Goal: Task Accomplishment & Management: Manage account settings

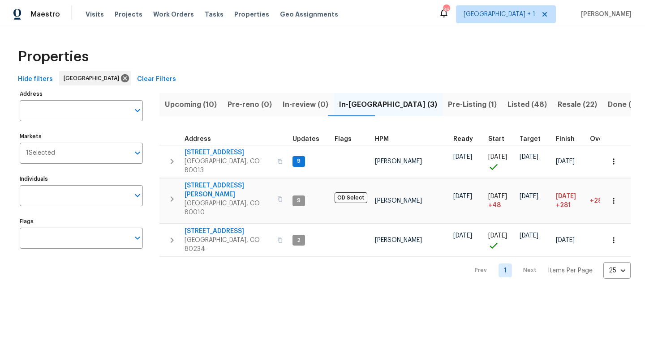
click at [448, 102] on span "Pre-Listing (1)" at bounding box center [472, 104] width 49 height 13
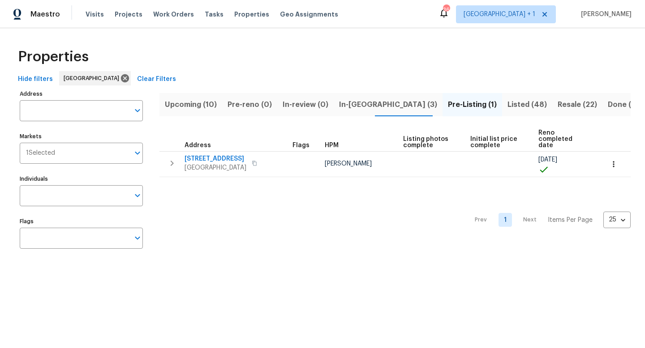
click at [194, 104] on span "Upcoming (10)" at bounding box center [191, 104] width 52 height 13
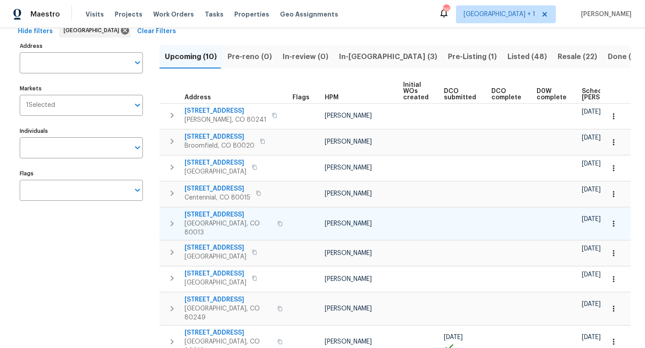
scroll to position [98, 0]
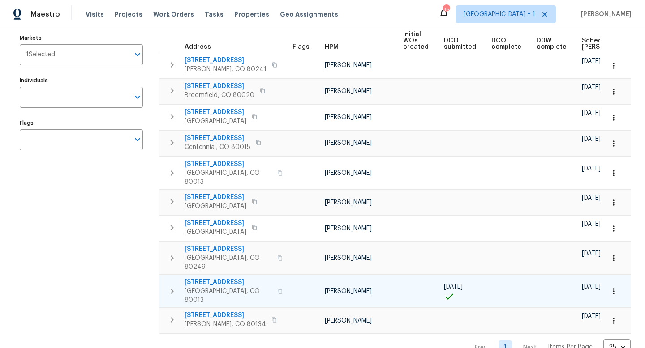
click at [207, 278] on span "3750 S Yampa St" at bounding box center [227, 282] width 87 height 9
click at [614, 288] on icon "button" at bounding box center [612, 291] width 1 height 6
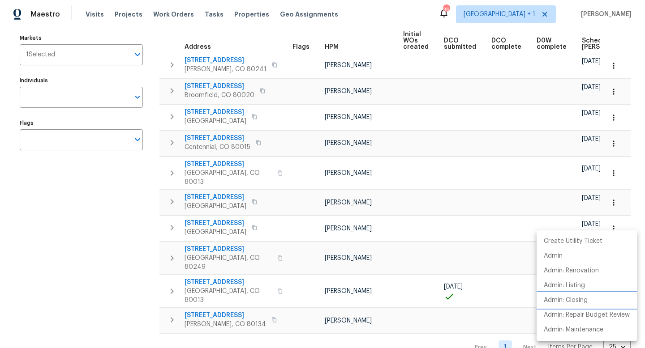
click at [572, 300] on p "Admin: Closing" at bounding box center [565, 300] width 44 height 9
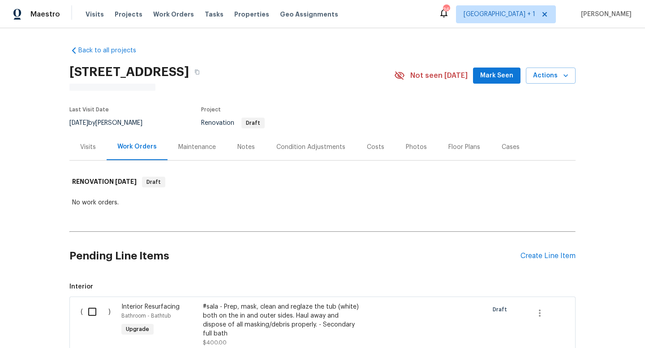
click at [244, 147] on div "Notes" at bounding box center [245, 147] width 17 height 9
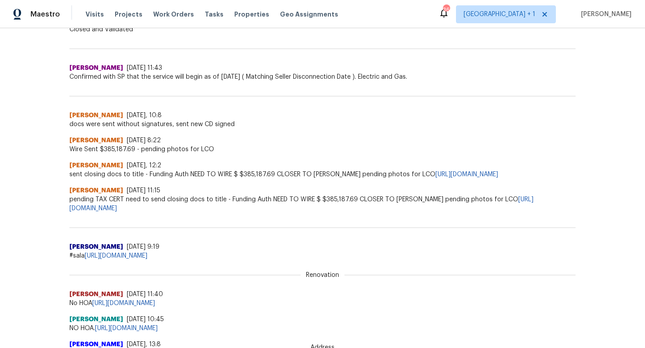
scroll to position [347, 0]
click at [147, 255] on link "https://docs.google.com/spreadsheets/d/1o6yzrgFpLnsxNFo53sZSDA4wmAIes33g-aryUnU…" at bounding box center [116, 255] width 63 height 6
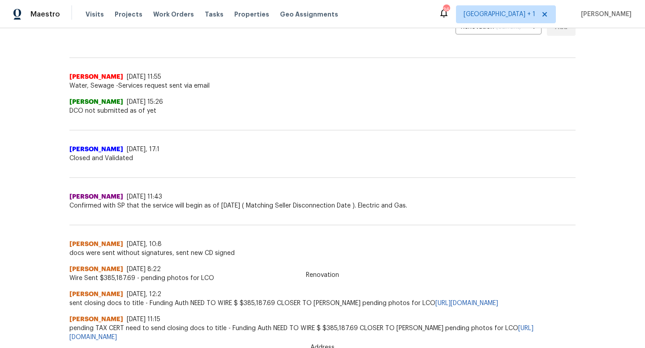
scroll to position [0, 0]
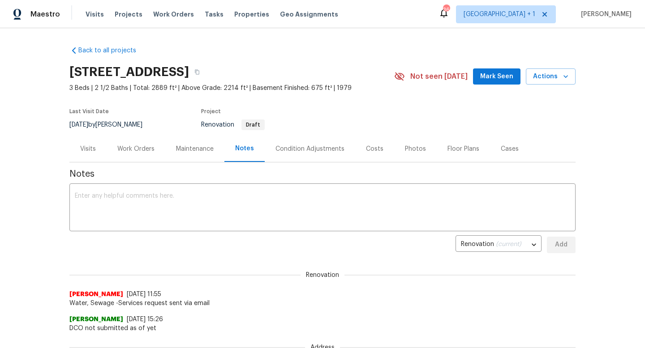
click at [300, 147] on div "Condition Adjustments" at bounding box center [309, 149] width 69 height 9
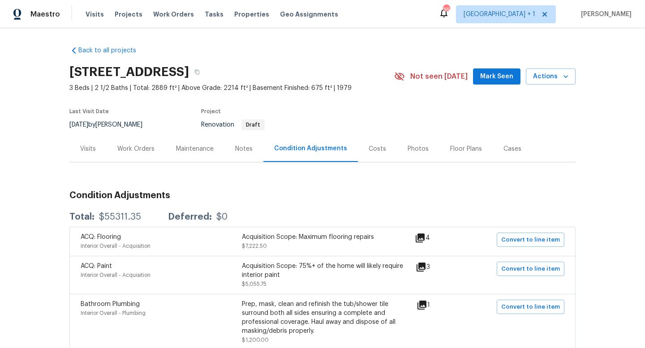
click at [141, 151] on div "Work Orders" at bounding box center [135, 149] width 37 height 9
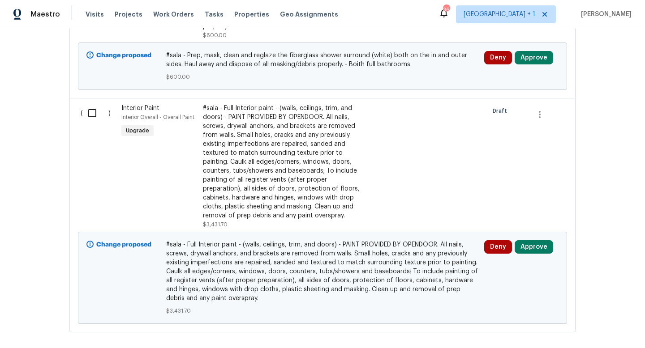
scroll to position [697, 0]
click at [538, 110] on icon "button" at bounding box center [539, 115] width 11 height 11
click at [547, 109] on li "Cancel" at bounding box center [546, 107] width 34 height 15
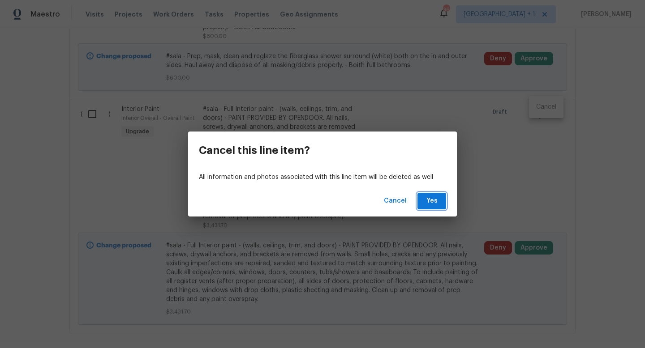
click at [430, 201] on span "Yes" at bounding box center [431, 201] width 14 height 11
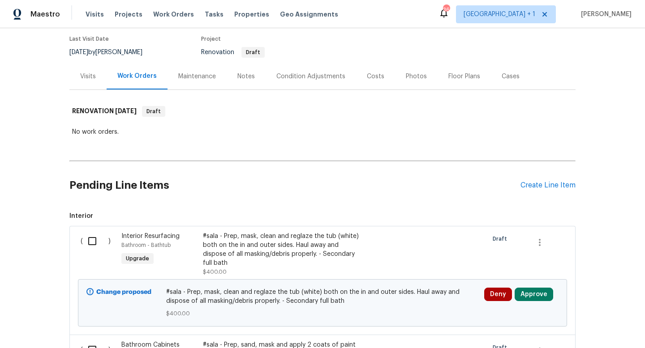
scroll to position [0, 0]
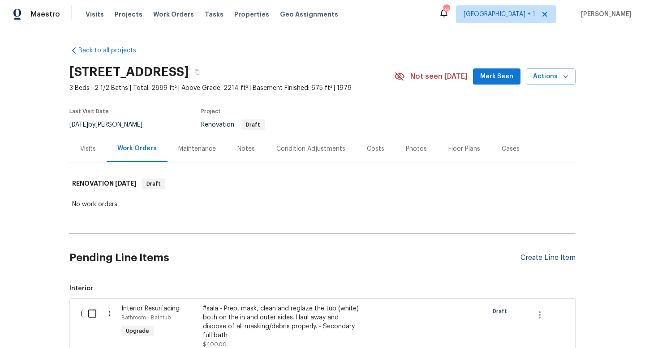
click at [529, 258] on div "Create Line Item" at bounding box center [547, 258] width 55 height 9
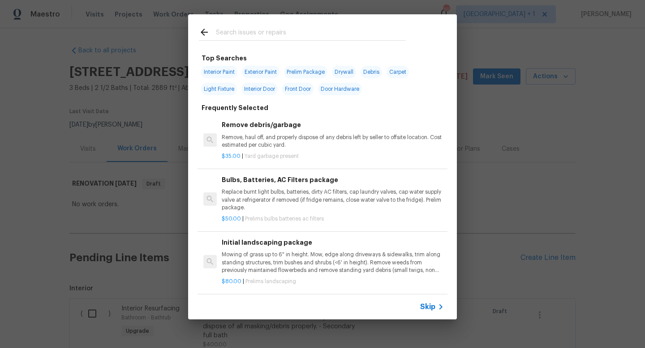
click at [434, 308] on span "Skip" at bounding box center [427, 307] width 15 height 9
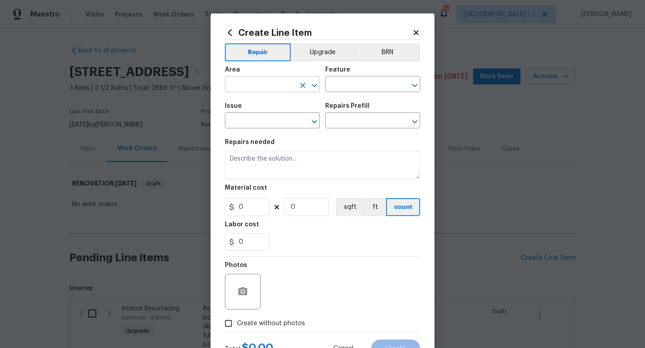
click at [261, 87] on input "text" at bounding box center [260, 85] width 70 height 14
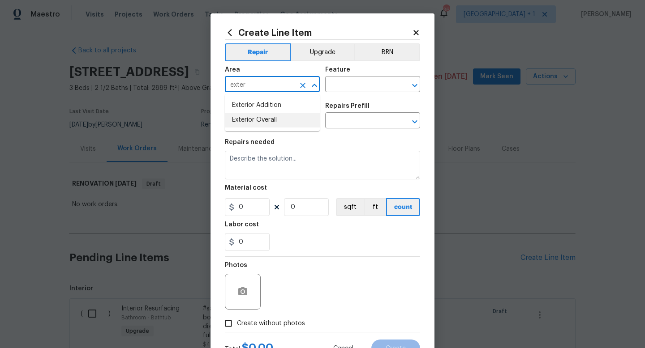
click at [249, 120] on li "Exterior Overall" at bounding box center [272, 120] width 95 height 15
type input "Exterior Overall"
click at [347, 84] on input "text" at bounding box center [360, 85] width 70 height 14
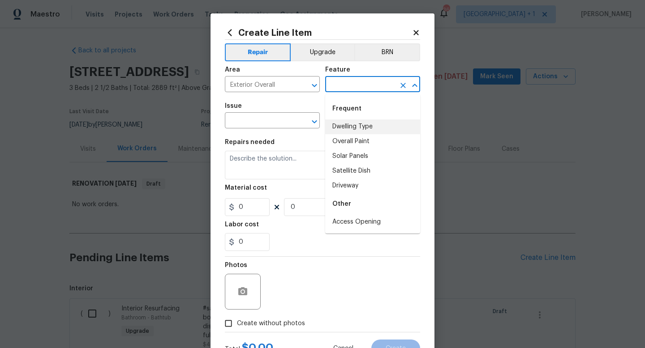
click at [350, 127] on li "Dwelling Type" at bounding box center [372, 127] width 95 height 15
type input "Dwelling Type"
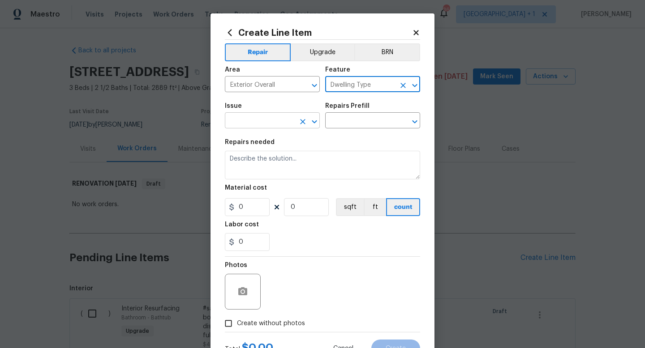
click at [284, 126] on input "text" at bounding box center [260, 122] width 70 height 14
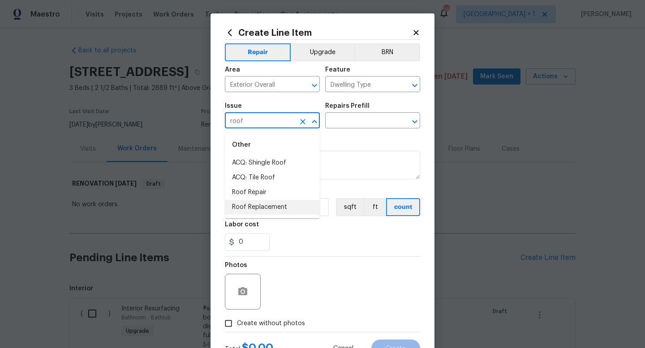
click at [260, 206] on li "Roof Replacement" at bounding box center [272, 207] width 95 height 15
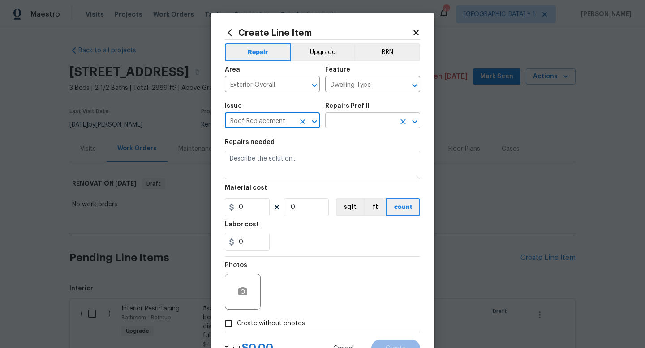
type input "Roof Replacement"
click at [358, 121] on input "text" at bounding box center [360, 122] width 70 height 14
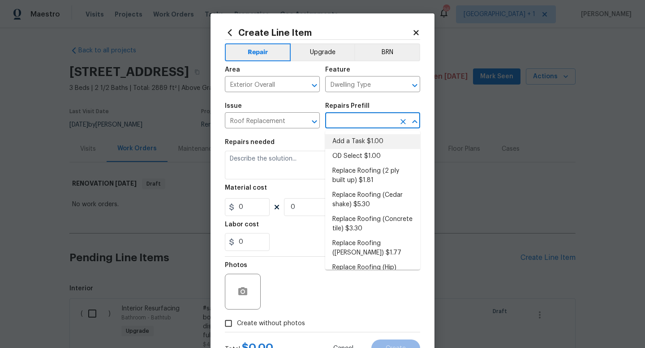
click at [356, 143] on li "Add a Task $1.00" at bounding box center [372, 141] width 95 height 15
type input "Eaves and Trim"
type input "Add a Task $1.00"
type textarea "HPM to detail"
type input "1"
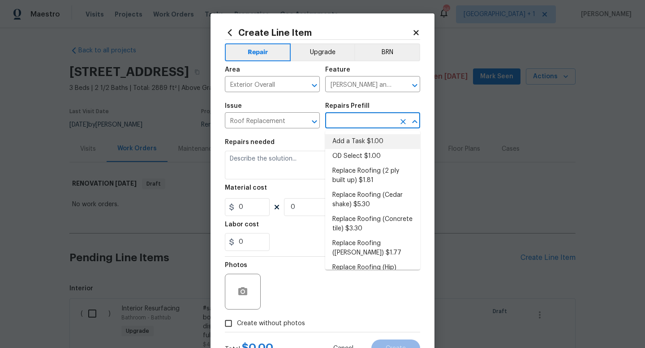
type input "1"
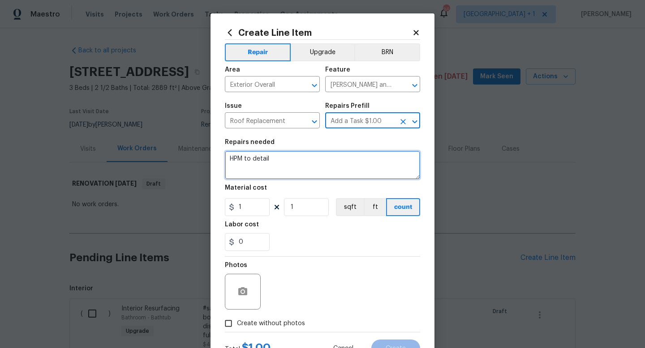
click at [277, 162] on textarea "HPM to detail" at bounding box center [322, 165] width 195 height 29
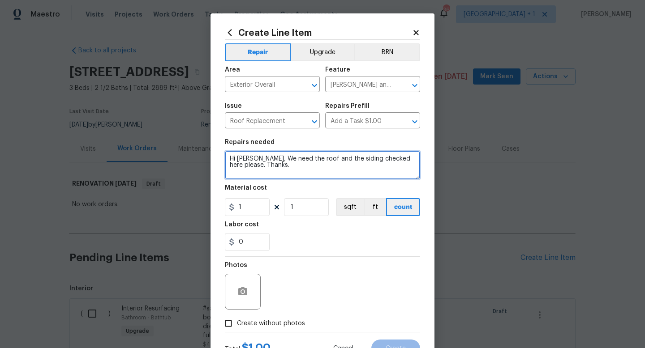
type textarea "Hi Dave, We need the roof and the siding checked here please. Thanks."
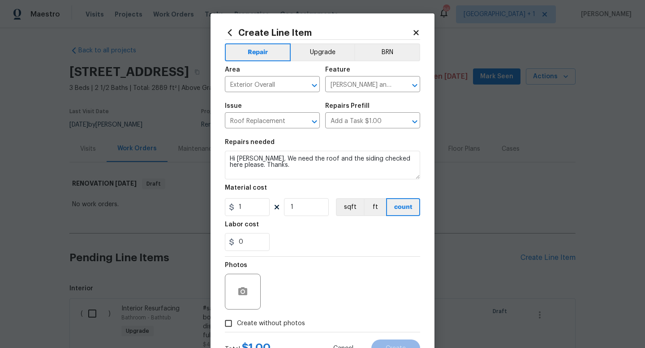
click at [296, 255] on section "Repairs needed Hi Dave, We need the roof and the siding checked here please. Th…" at bounding box center [322, 195] width 195 height 123
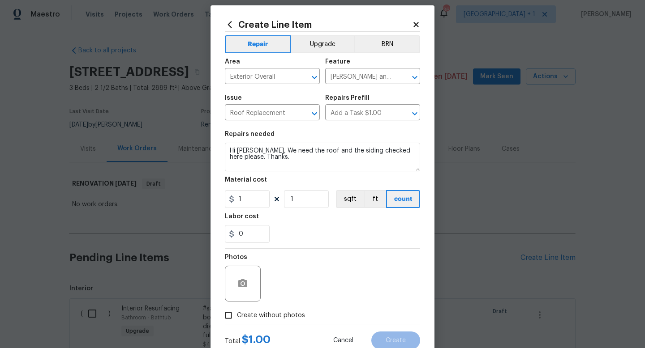
scroll to position [23, 0]
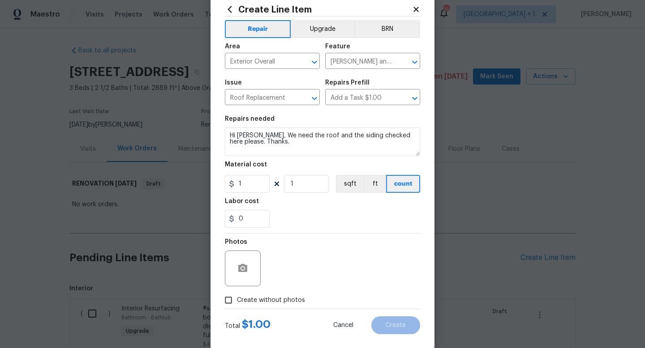
click at [242, 297] on span "Create without photos" at bounding box center [271, 300] width 68 height 9
click at [237, 297] on input "Create without photos" at bounding box center [228, 300] width 17 height 17
checkbox input "true"
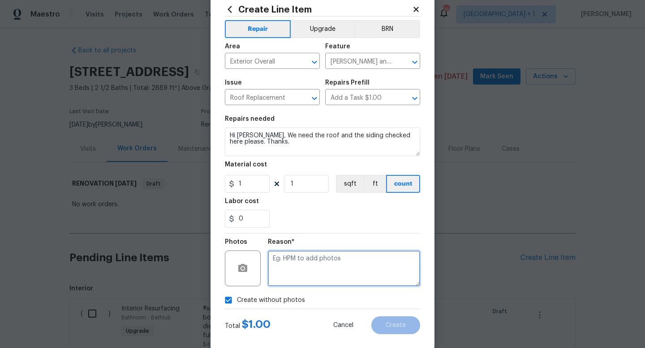
click at [294, 268] on textarea at bounding box center [344, 269] width 152 height 36
type textarea "na"
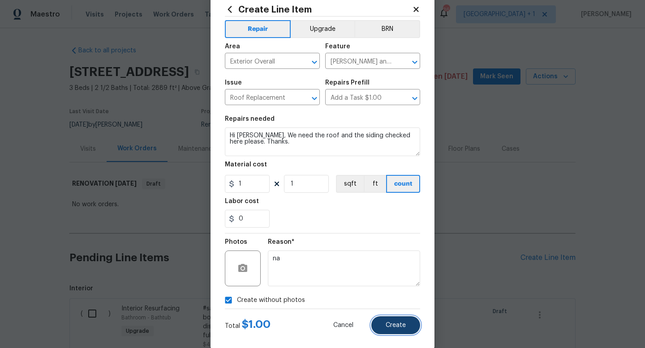
click at [398, 326] on span "Create" at bounding box center [395, 325] width 20 height 7
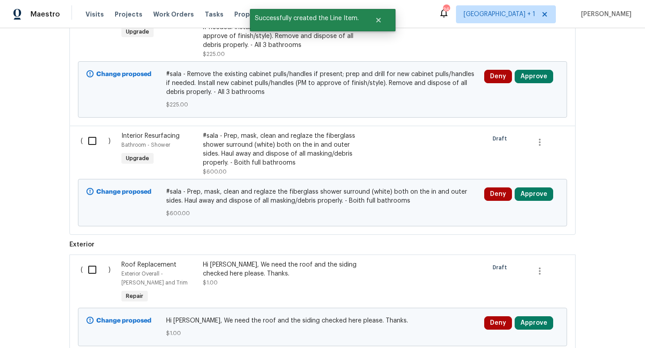
scroll to position [622, 0]
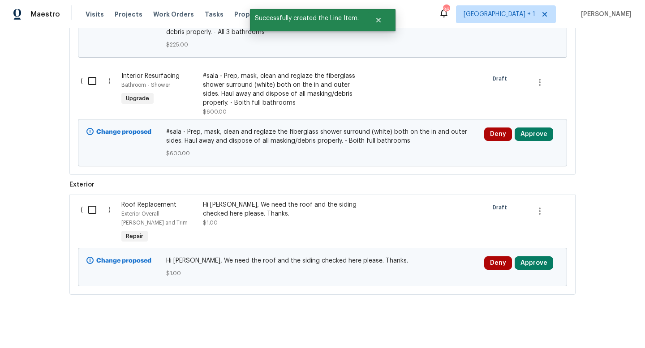
click at [91, 203] on input "checkbox" at bounding box center [96, 210] width 26 height 19
checkbox input "true"
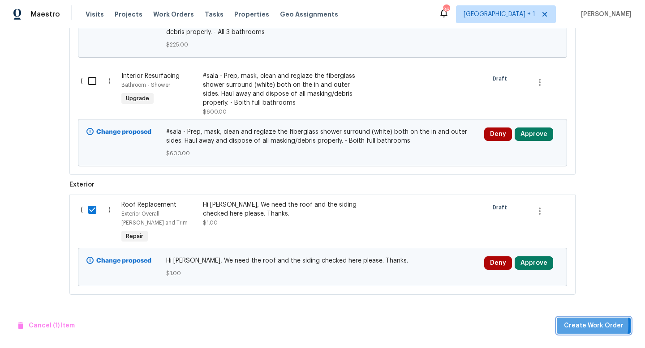
click at [583, 325] on span "Create Work Order" at bounding box center [594, 325] width 60 height 11
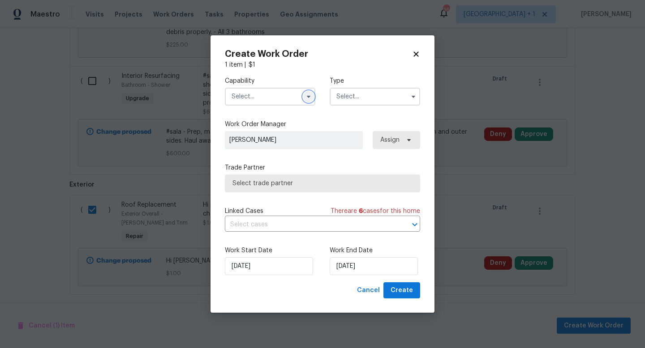
click at [308, 99] on icon "button" at bounding box center [308, 96] width 7 height 7
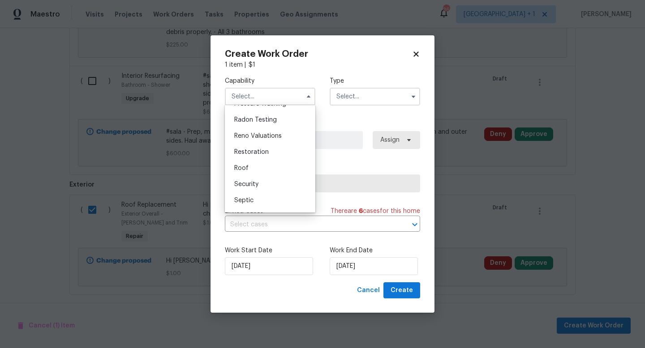
scroll to position [865, 0]
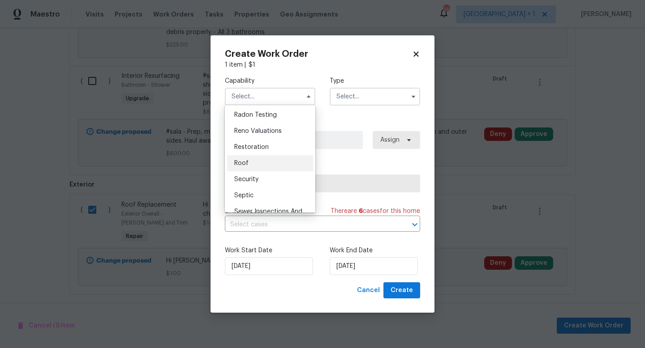
click at [243, 163] on span "Roof" at bounding box center [241, 163] width 14 height 6
type input "Roof"
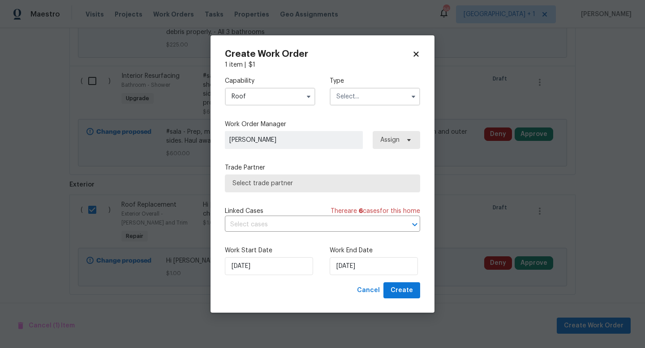
click at [359, 97] on input "text" at bounding box center [374, 97] width 90 height 18
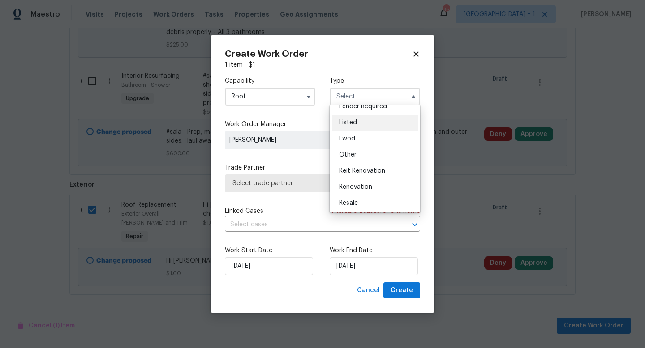
scroll to position [93, 0]
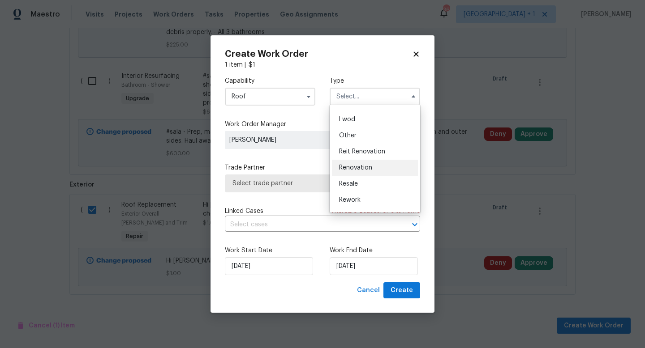
click at [360, 168] on span "Renovation" at bounding box center [355, 168] width 33 height 6
type input "Renovation"
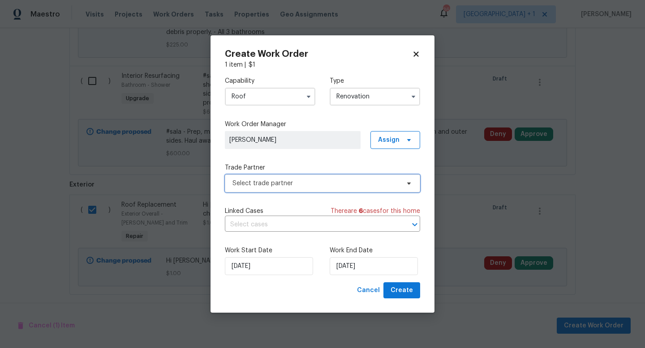
click at [364, 175] on span "Select trade partner" at bounding box center [322, 184] width 195 height 18
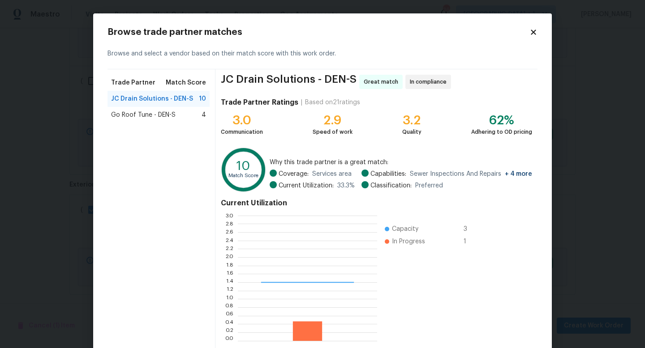
scroll to position [125, 139]
click at [150, 116] on span "Go Roof Tune - DEN-S" at bounding box center [143, 115] width 64 height 9
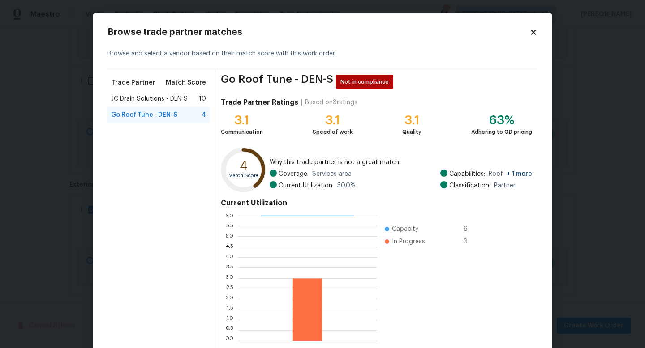
scroll to position [47, 0]
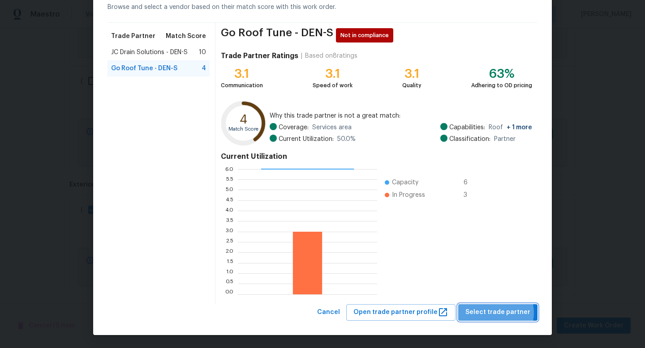
click at [497, 313] on span "Select trade partner" at bounding box center [497, 312] width 65 height 11
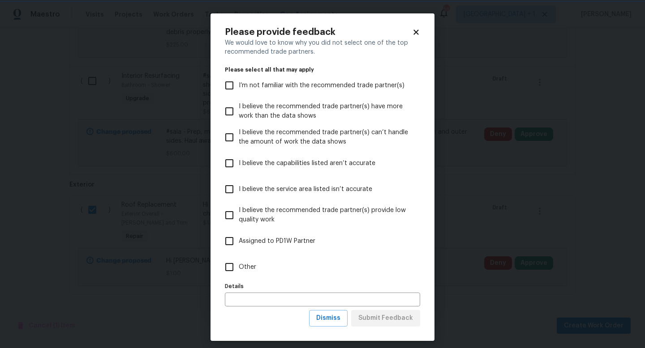
scroll to position [0, 0]
click at [231, 269] on input "Other" at bounding box center [229, 267] width 19 height 19
checkbox input "true"
click at [250, 299] on input "text" at bounding box center [322, 300] width 195 height 14
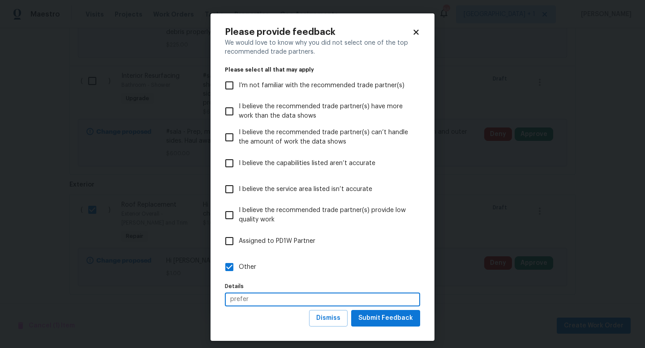
type input "prefer"
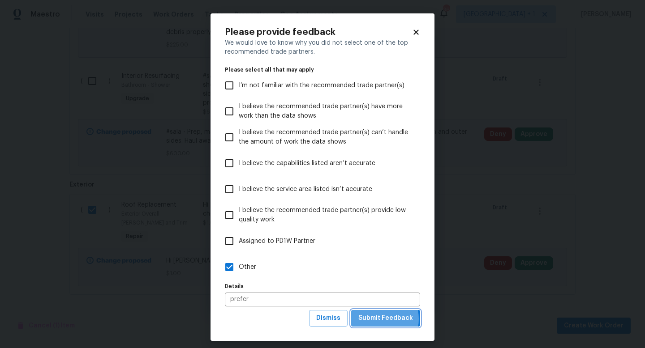
click at [377, 319] on span "Submit Feedback" at bounding box center [385, 318] width 55 height 11
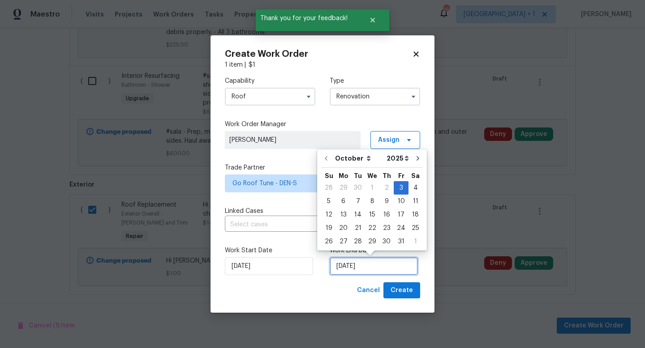
click at [378, 265] on input "10/3/2025" at bounding box center [373, 266] width 88 height 18
click at [398, 201] on div "10" at bounding box center [400, 201] width 15 height 13
type input "10/10/2025"
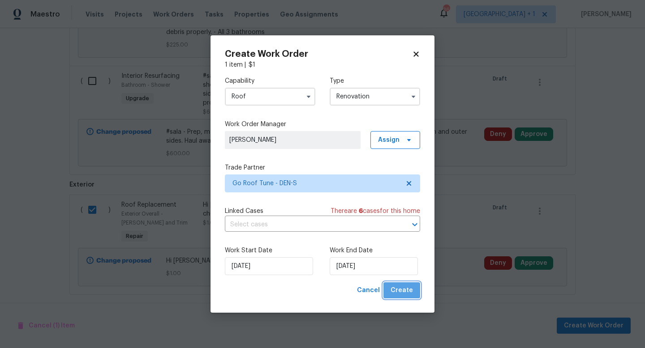
click at [407, 292] on span "Create" at bounding box center [401, 290] width 22 height 11
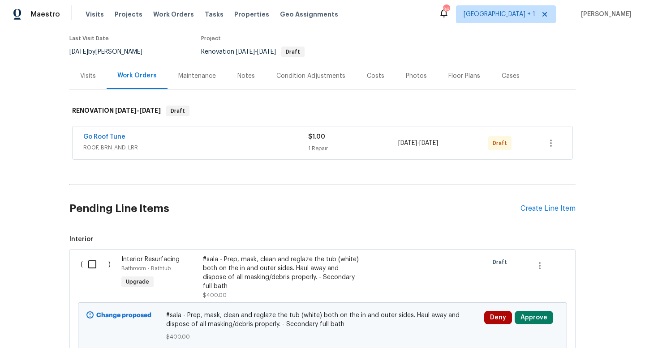
scroll to position [81, 0]
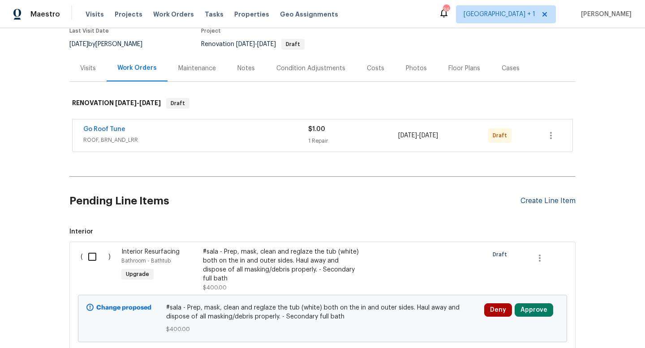
click at [534, 201] on div "Create Line Item" at bounding box center [547, 201] width 55 height 9
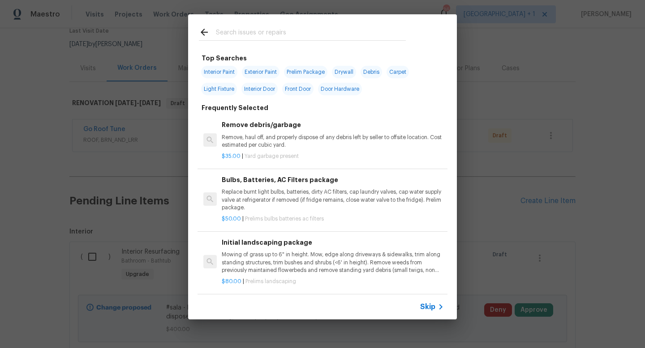
click at [433, 307] on span "Skip" at bounding box center [427, 307] width 15 height 9
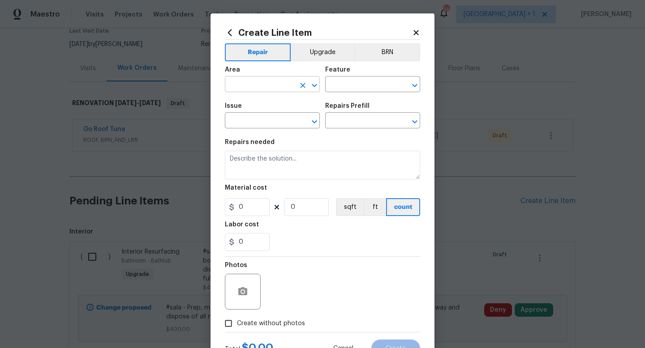
click at [273, 85] on input "text" at bounding box center [260, 85] width 70 height 14
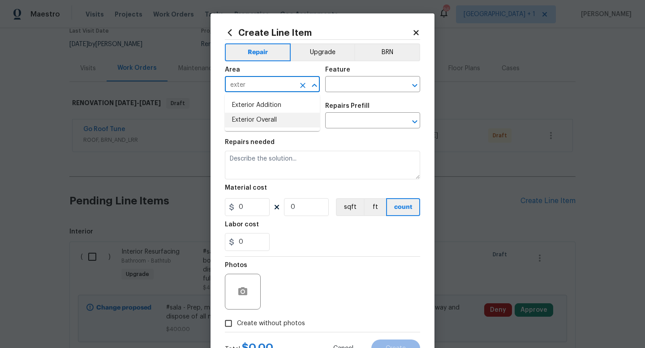
click at [265, 115] on li "Exterior Overall" at bounding box center [272, 120] width 95 height 15
type input "Exterior Overall"
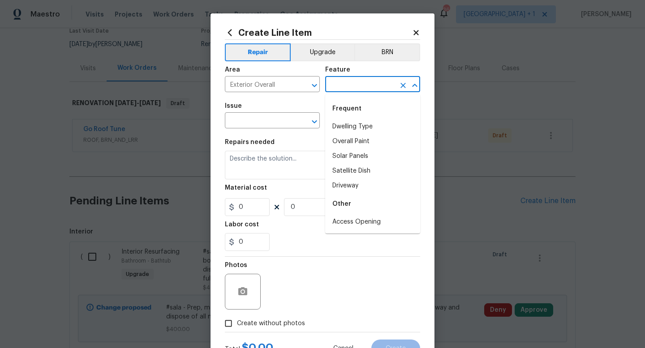
click at [342, 89] on input "text" at bounding box center [360, 85] width 70 height 14
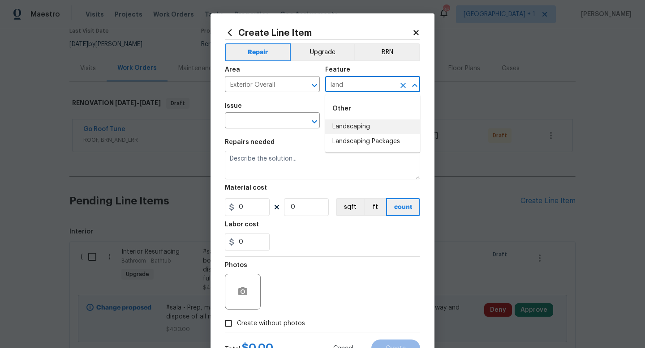
click at [359, 128] on li "Landscaping" at bounding box center [372, 127] width 95 height 15
type input "Landscaping"
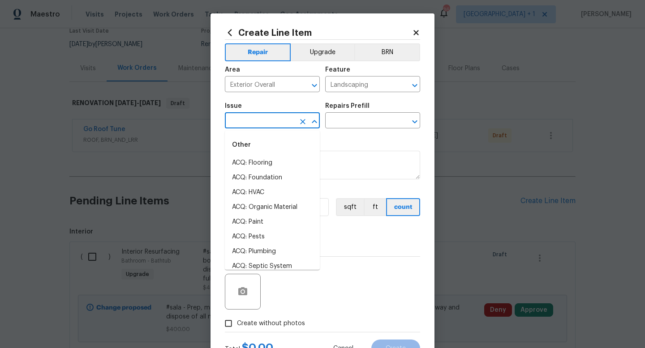
click at [268, 121] on input "text" at bounding box center [260, 122] width 70 height 14
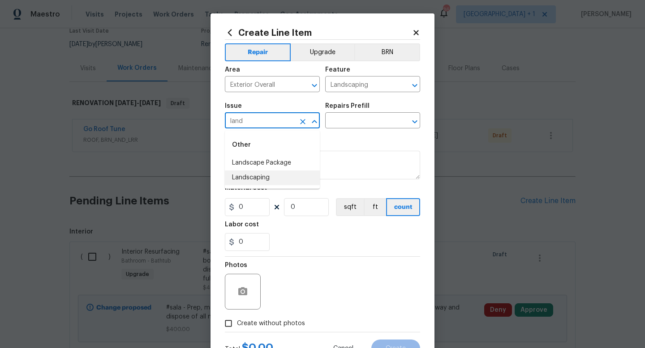
click at [263, 177] on li "Landscaping" at bounding box center [272, 178] width 95 height 15
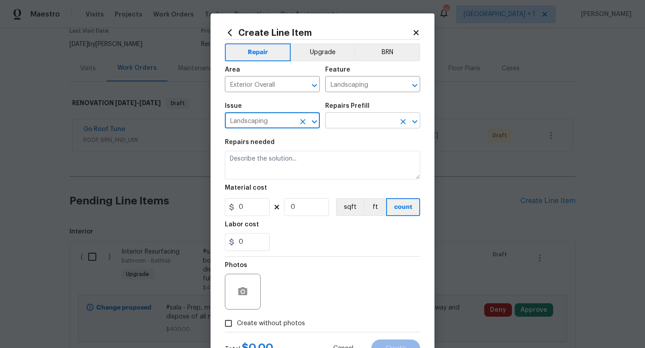
type input "Landscaping"
click at [364, 124] on input "text" at bounding box center [360, 122] width 70 height 14
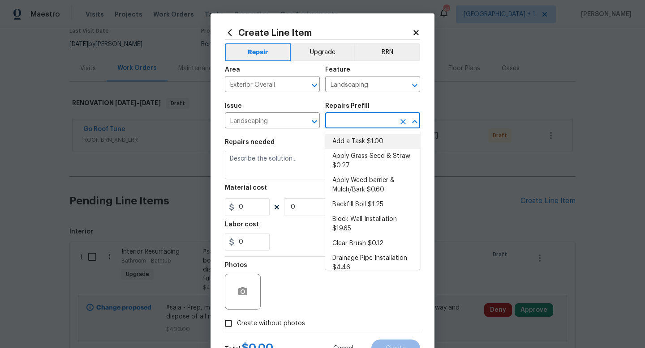
click at [362, 145] on li "Add a Task $1.00" at bounding box center [372, 141] width 95 height 15
type input "Add a Task $1.00"
type textarea "HPM to detail"
type input "1"
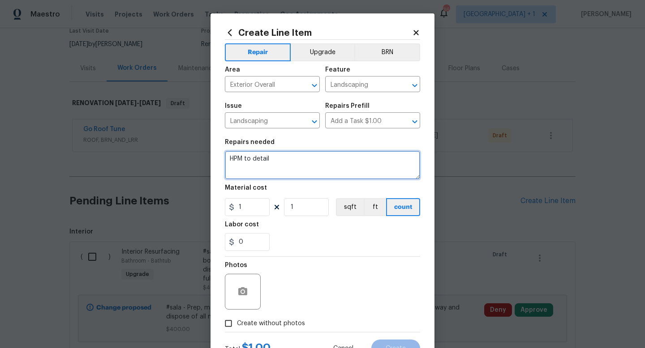
click at [257, 160] on textarea "HPM to detail" at bounding box center [322, 165] width 195 height 29
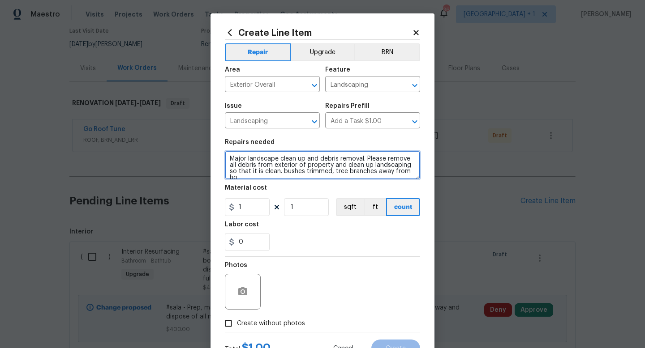
scroll to position [2, 0]
type textarea "Major landscape clean up and debris removal. Please remove all debris from exte…"
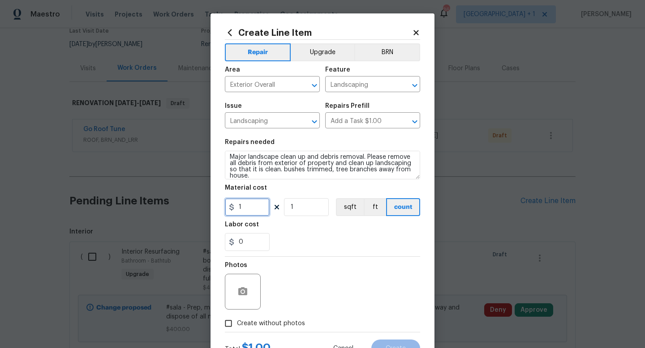
click at [247, 206] on input "1" at bounding box center [247, 207] width 45 height 18
type input "3500"
click at [288, 265] on div "Photos" at bounding box center [322, 286] width 195 height 58
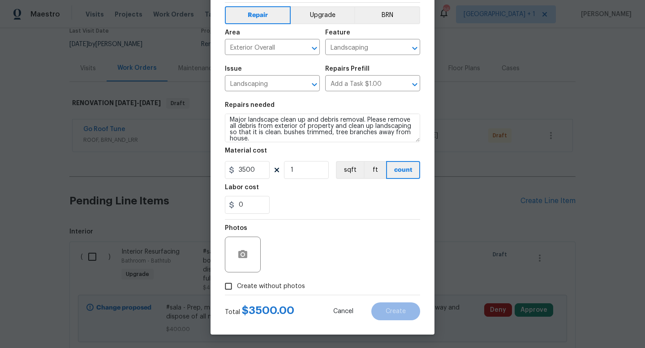
click at [271, 284] on span "Create without photos" at bounding box center [271, 286] width 68 height 9
click at [237, 284] on input "Create without photos" at bounding box center [228, 286] width 17 height 17
checkbox input "true"
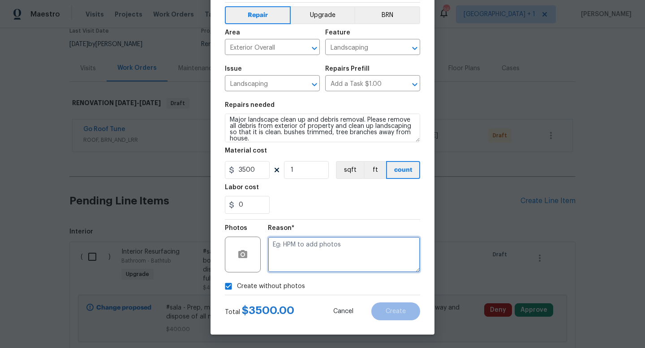
click at [300, 257] on textarea at bounding box center [344, 255] width 152 height 36
type textarea "na"
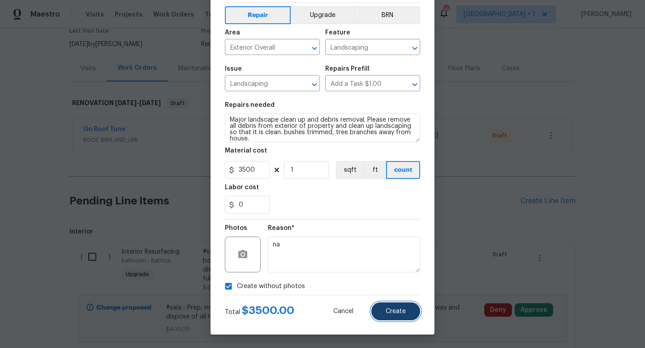
click at [391, 312] on span "Create" at bounding box center [395, 311] width 20 height 7
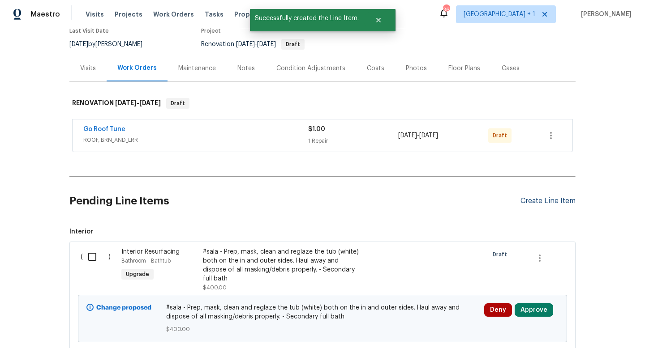
click at [532, 201] on div "Create Line Item" at bounding box center [547, 201] width 55 height 9
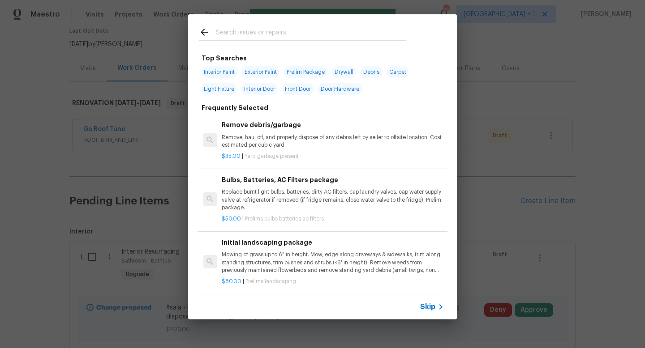
click at [431, 307] on span "Skip" at bounding box center [427, 307] width 15 height 9
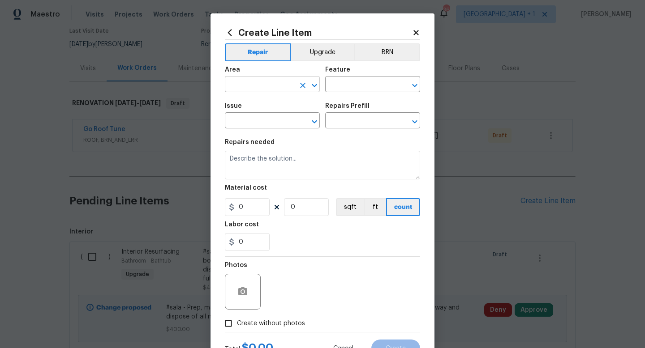
click at [276, 87] on input "text" at bounding box center [260, 85] width 70 height 14
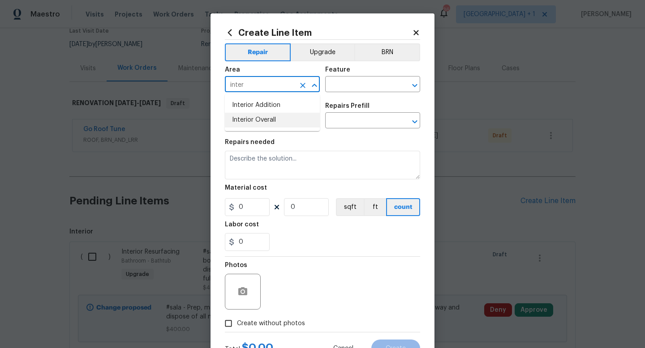
click at [263, 119] on li "Interior Overall" at bounding box center [272, 120] width 95 height 15
type input "Interior Overall"
click at [346, 85] on input "text" at bounding box center [360, 85] width 70 height 14
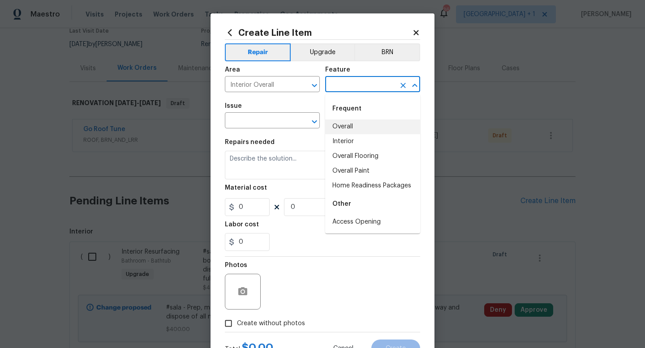
click at [342, 124] on li "Overall" at bounding box center [372, 127] width 95 height 15
type input "Overall"
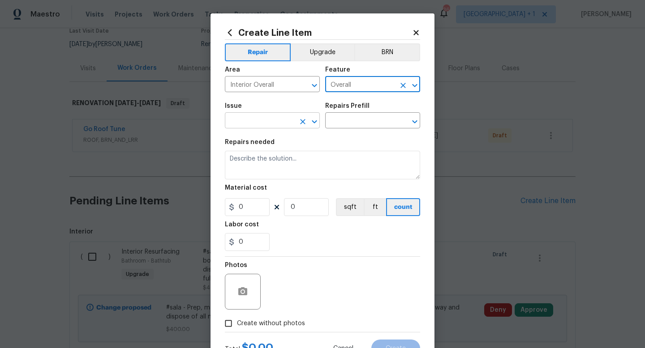
click at [280, 124] on input "text" at bounding box center [260, 122] width 70 height 14
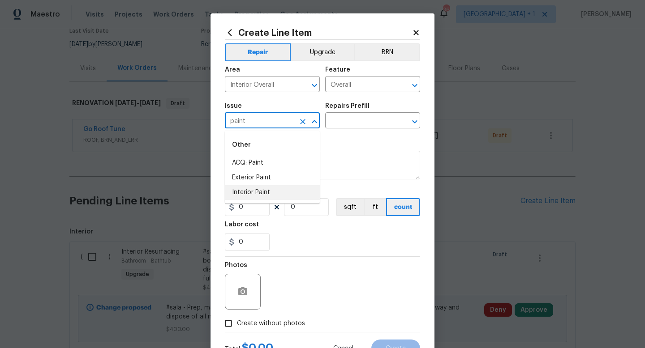
click at [261, 191] on li "Interior Paint" at bounding box center [272, 192] width 95 height 15
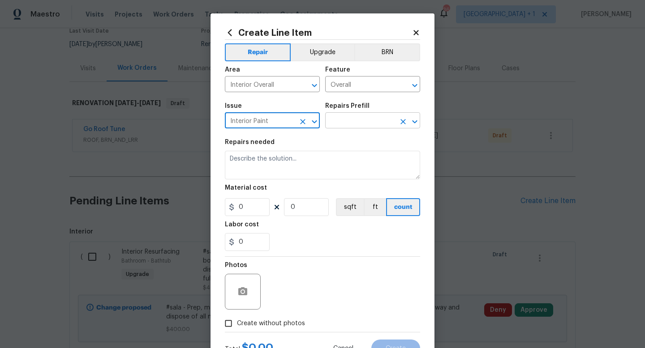
type input "Interior Paint"
click at [355, 121] on input "text" at bounding box center [360, 122] width 70 height 14
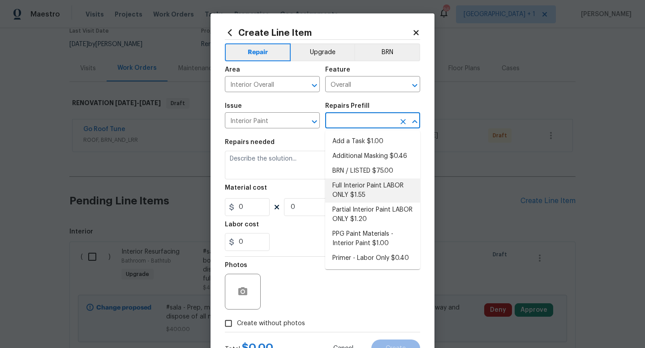
click at [350, 186] on li "Full Interior Paint LABOR ONLY $1.55" at bounding box center [372, 191] width 95 height 24
type input "Overall Paint"
type input "Full Interior Paint LABOR ONLY $1.55"
type textarea "Full Interior paint - (walls, ceilings, trim, and doors) - PAINT PROVIDED BY OP…"
type input "1.55"
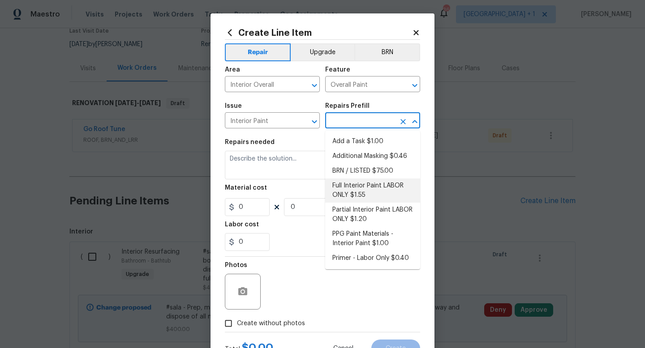
type input "1"
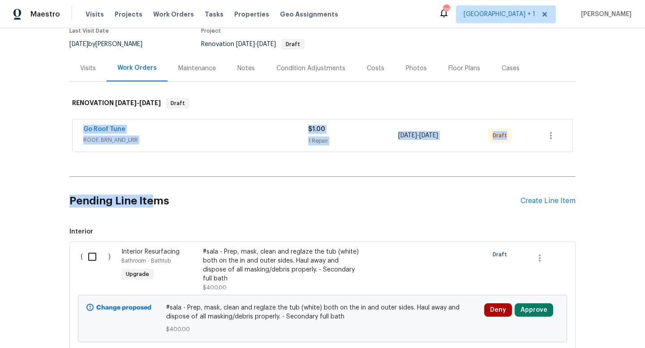
drag, startPoint x: 154, startPoint y: 163, endPoint x: 155, endPoint y: 205, distance: 42.1
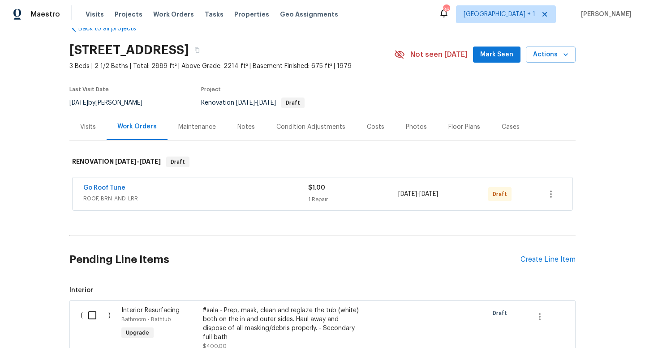
scroll to position [0, 0]
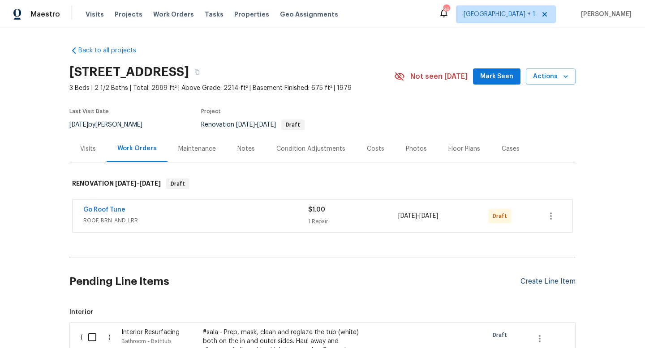
click at [537, 284] on div "Create Line Item" at bounding box center [547, 282] width 55 height 9
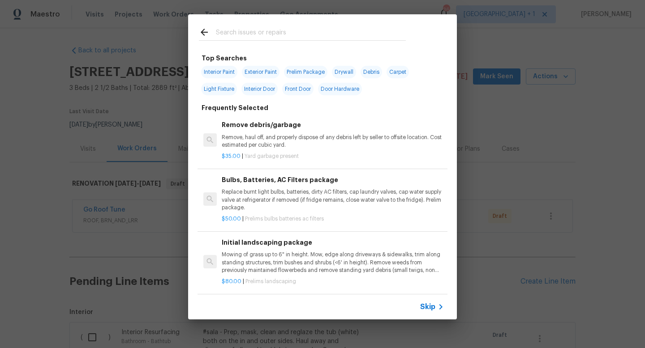
click at [426, 307] on span "Skip" at bounding box center [427, 307] width 15 height 9
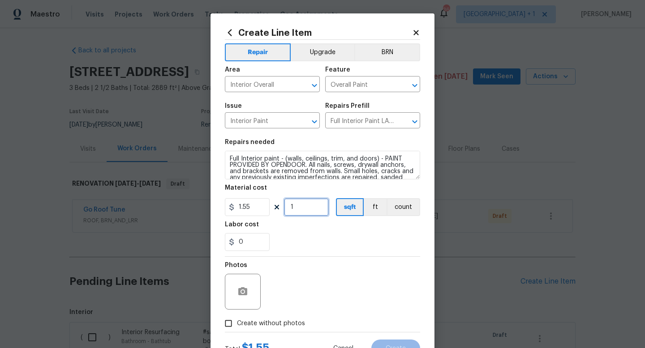
click at [302, 214] on input "1" at bounding box center [306, 207] width 45 height 18
type input "2889"
click at [310, 276] on div "Photos" at bounding box center [322, 286] width 195 height 58
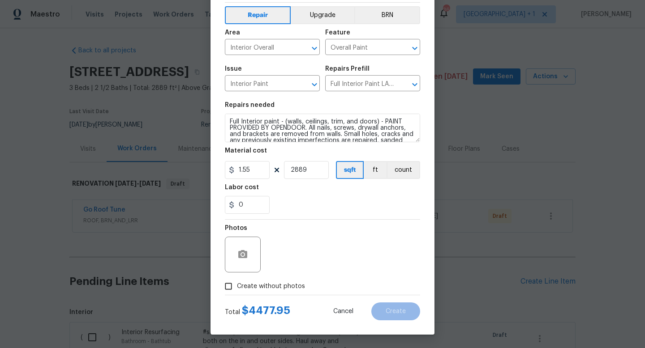
click at [280, 285] on span "Create without photos" at bounding box center [271, 286] width 68 height 9
click at [237, 285] on input "Create without photos" at bounding box center [228, 286] width 17 height 17
checkbox input "true"
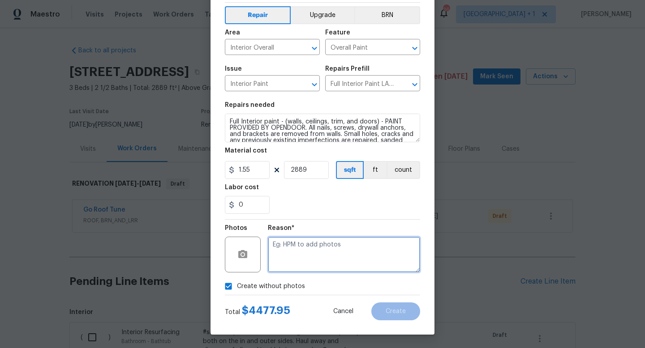
click at [294, 266] on textarea at bounding box center [344, 255] width 152 height 36
type textarea "na"
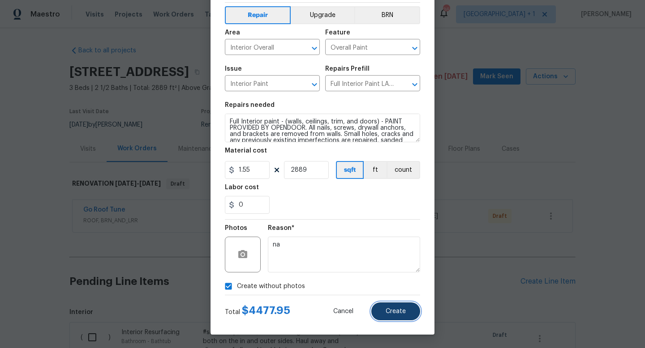
click at [388, 309] on span "Create" at bounding box center [395, 311] width 20 height 7
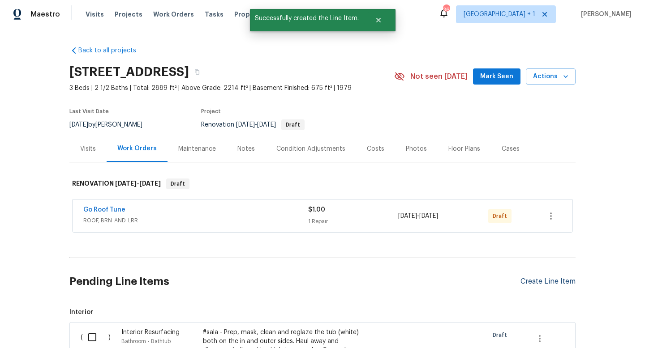
click at [538, 283] on div "Create Line Item" at bounding box center [547, 282] width 55 height 9
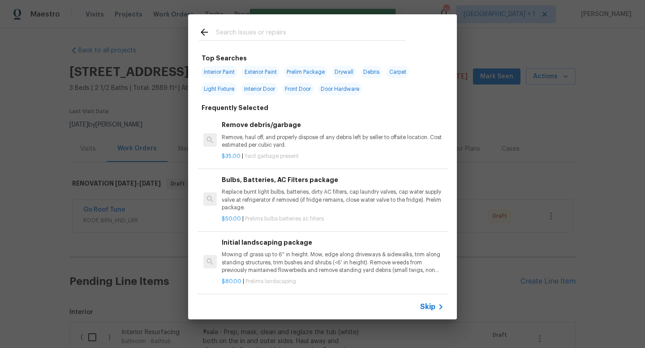
click at [431, 305] on span "Skip" at bounding box center [427, 307] width 15 height 9
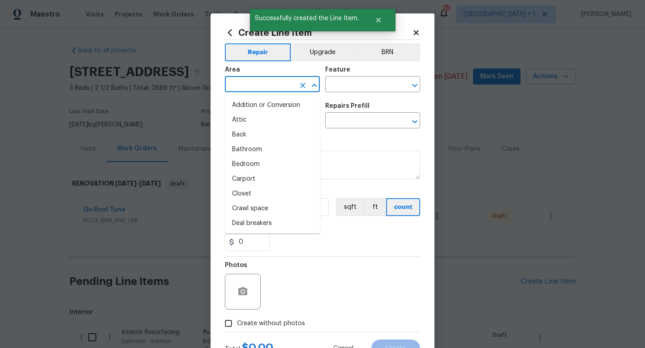
click at [285, 85] on input "text" at bounding box center [260, 85] width 70 height 14
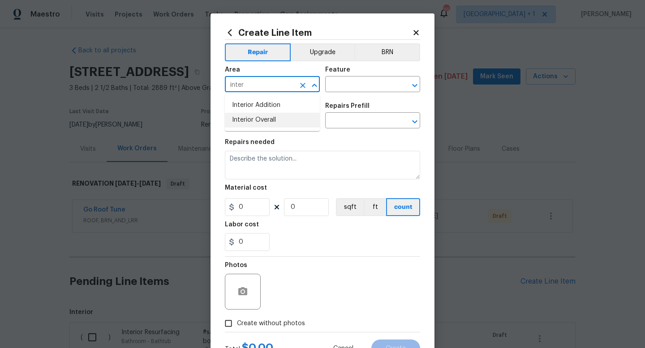
click at [270, 119] on li "Interior Overall" at bounding box center [272, 120] width 95 height 15
type input "Interior Overall"
click at [360, 86] on input "text" at bounding box center [360, 85] width 70 height 14
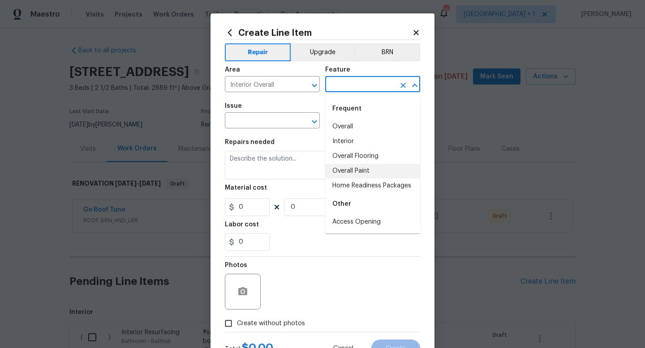
click at [348, 176] on li "Overall Paint" at bounding box center [372, 171] width 95 height 15
type input "Overall Paint"
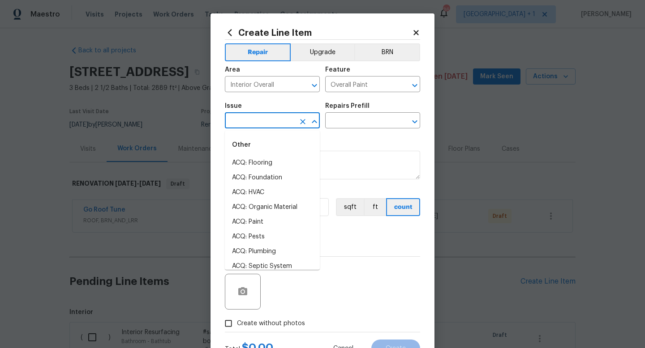
click at [269, 122] on input "text" at bounding box center [260, 122] width 70 height 14
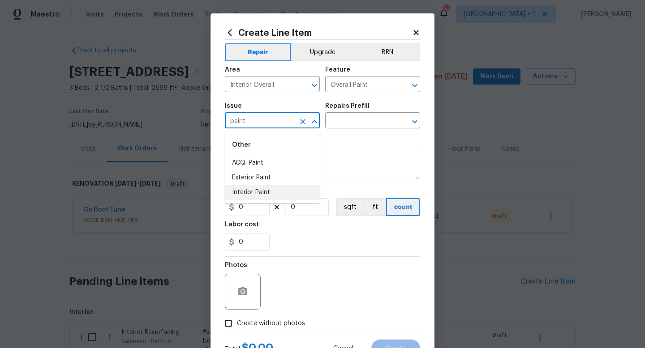
click at [259, 190] on li "Interior Paint" at bounding box center [272, 192] width 95 height 15
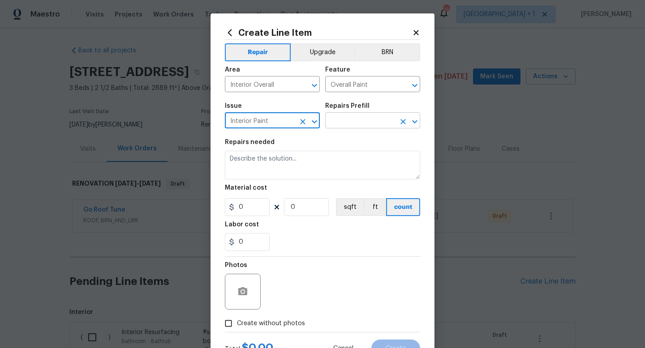
type input "Interior Paint"
click at [352, 120] on input "text" at bounding box center [360, 122] width 70 height 14
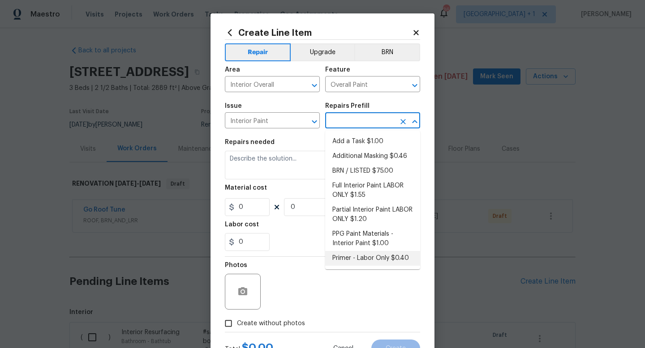
click at [366, 257] on li "Primer - Labor Only $0.40" at bounding box center [372, 258] width 95 height 15
type input "Primer - Labor Only $0.40"
type textarea "Interior primer - PRIMER PROVIDED BY OPENDOOR - All nails, screws, drywall anch…"
type input "0.4"
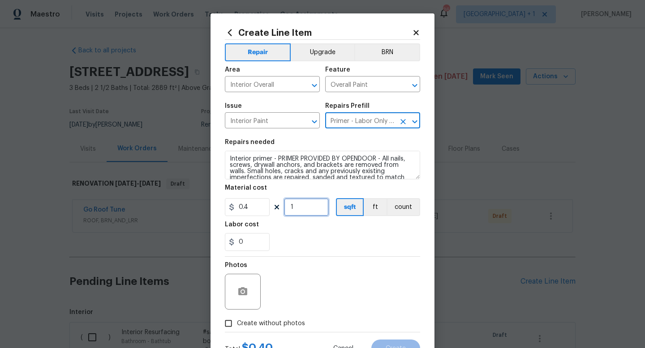
click at [303, 210] on input "1" at bounding box center [306, 207] width 45 height 18
type input "2289"
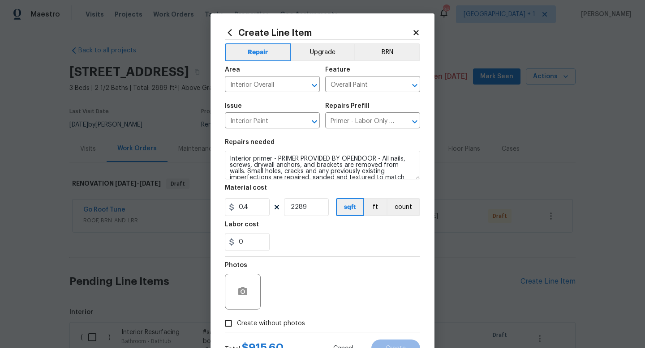
click at [318, 282] on div "Photos" at bounding box center [322, 286] width 195 height 58
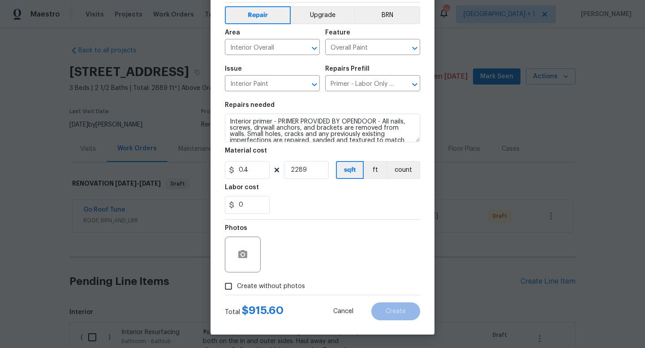
click at [274, 283] on span "Create without photos" at bounding box center [271, 286] width 68 height 9
click at [237, 283] on input "Create without photos" at bounding box center [228, 286] width 17 height 17
checkbox input "true"
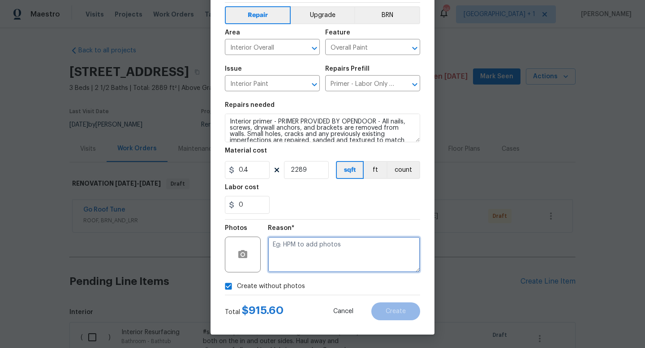
click at [319, 248] on textarea at bounding box center [344, 255] width 152 height 36
type textarea "to add"
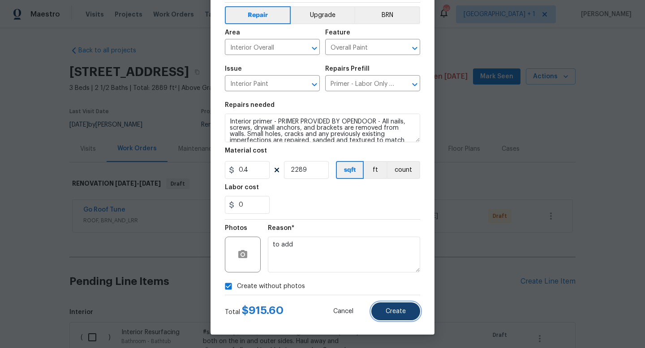
click at [397, 312] on span "Create" at bounding box center [395, 311] width 20 height 7
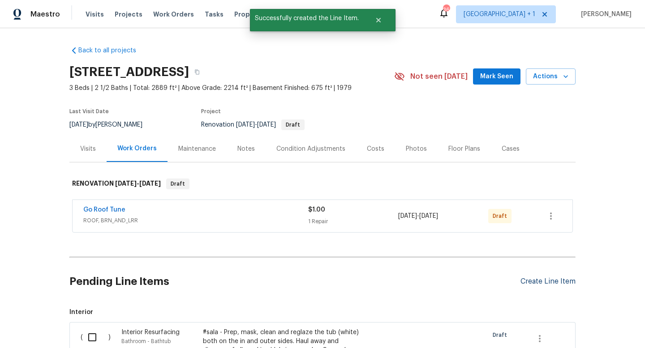
click at [533, 280] on div "Create Line Item" at bounding box center [547, 282] width 55 height 9
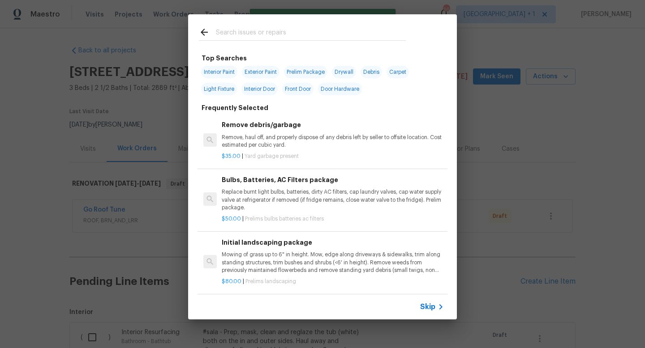
click at [428, 305] on span "Skip" at bounding box center [427, 307] width 15 height 9
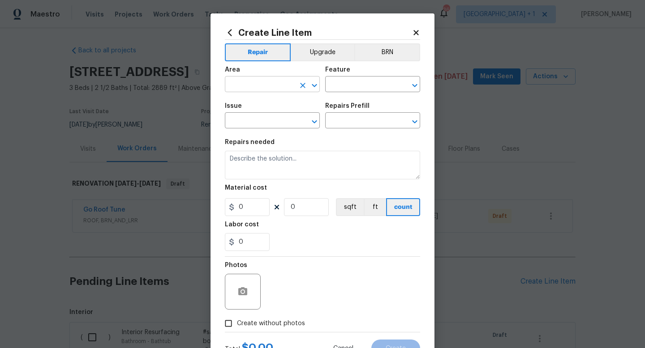
click at [314, 85] on icon "Open" at bounding box center [314, 85] width 11 height 11
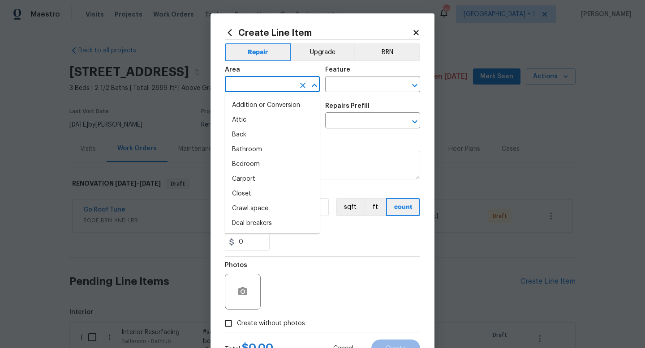
click at [266, 89] on input "text" at bounding box center [260, 85] width 70 height 14
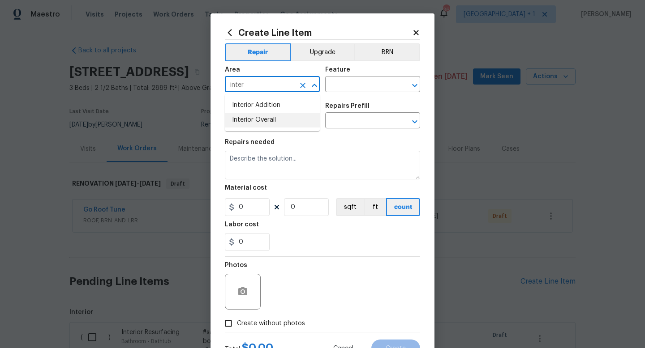
click at [256, 120] on li "Interior Overall" at bounding box center [272, 120] width 95 height 15
type input "Interior Overall"
click at [350, 87] on input "text" at bounding box center [360, 85] width 70 height 14
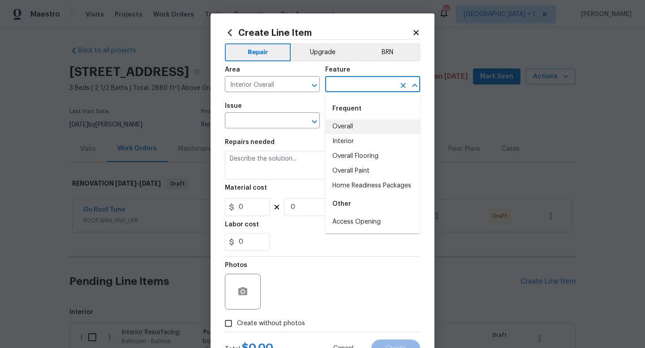
click at [346, 125] on li "Overall" at bounding box center [372, 127] width 95 height 15
type input "Overall"
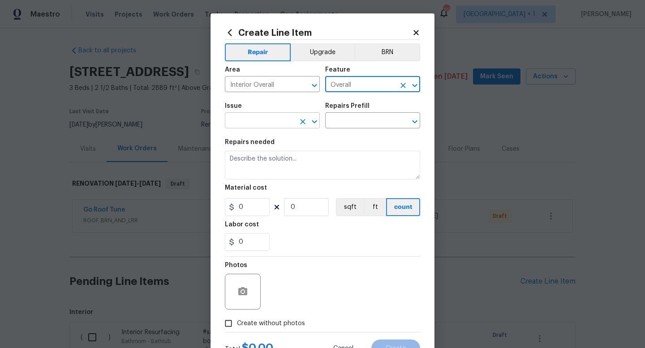
click at [273, 121] on input "text" at bounding box center [260, 122] width 70 height 14
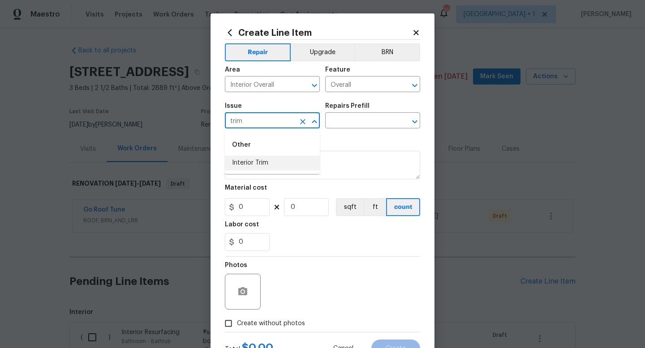
click at [256, 167] on li "Interior Trim" at bounding box center [272, 163] width 95 height 15
type input "Interior Trim"
click at [355, 120] on input "text" at bounding box center [360, 122] width 70 height 14
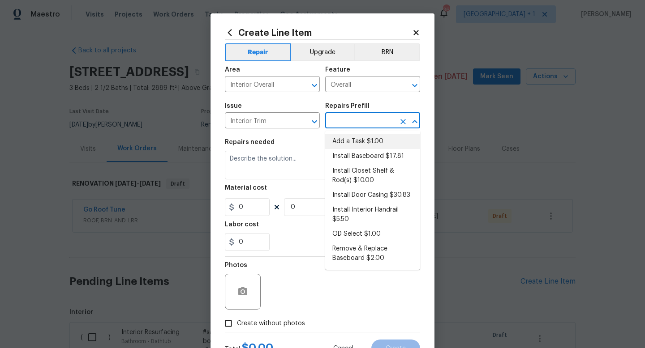
click at [352, 141] on li "Add a Task $1.00" at bounding box center [372, 141] width 95 height 15
type input "Interior Trim"
type input "Add a Task $1.00"
type textarea "HPM to detail"
type input "1"
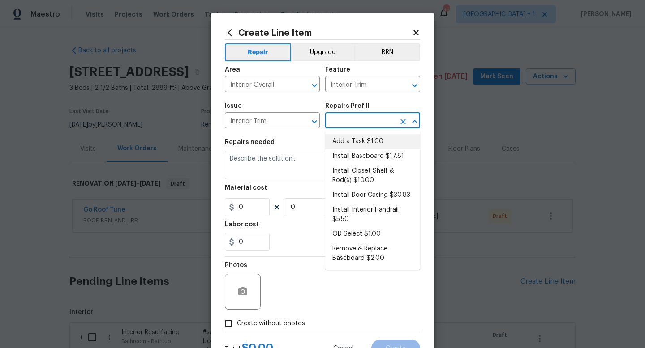
type input "1"
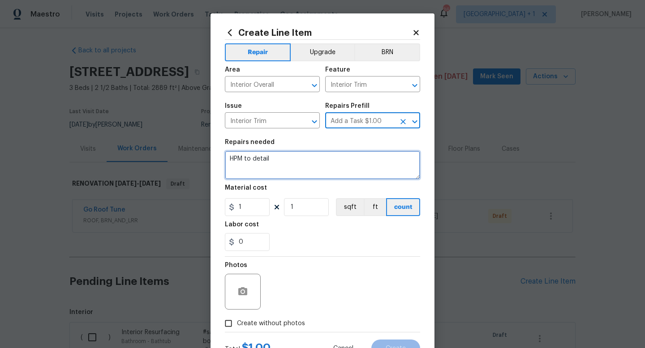
click at [276, 159] on textarea "HPM to detail" at bounding box center [322, 165] width 195 height 29
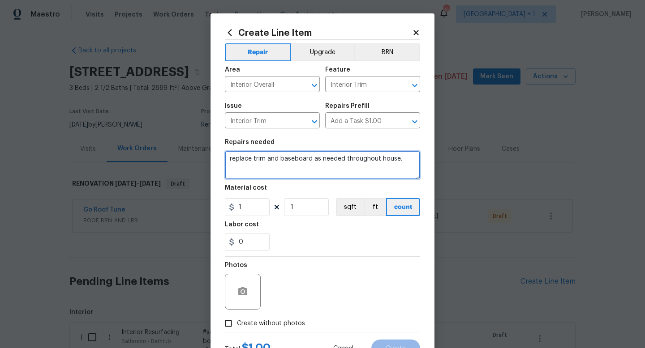
type textarea "replace trim and baseboard as needed throughout house."
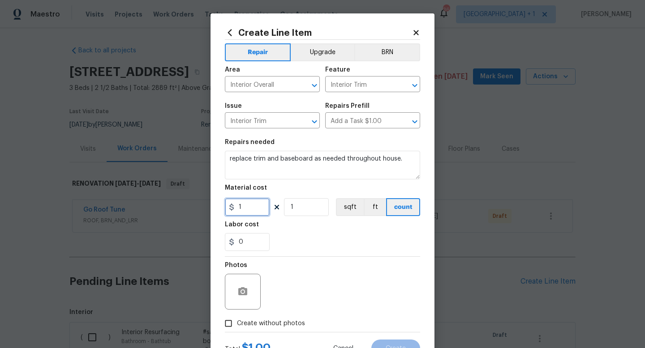
click at [252, 209] on input "1" at bounding box center [247, 207] width 45 height 18
type input "1000"
click at [278, 270] on div "Photos" at bounding box center [322, 286] width 195 height 58
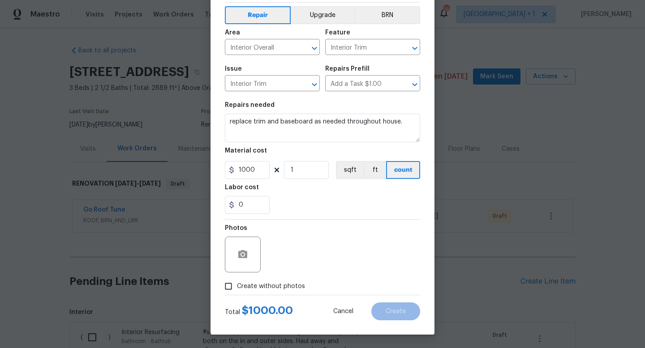
click at [248, 289] on span "Create without photos" at bounding box center [271, 286] width 68 height 9
click at [237, 289] on input "Create without photos" at bounding box center [228, 286] width 17 height 17
checkbox input "true"
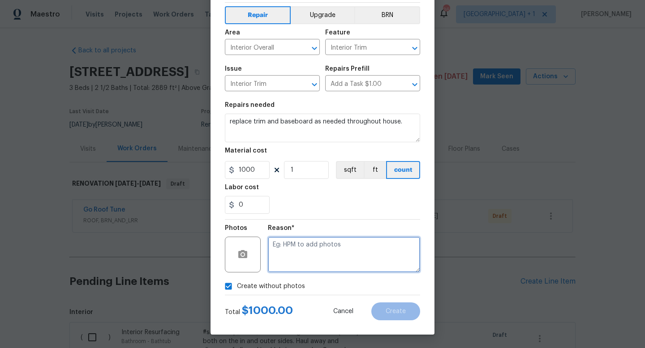
click at [279, 270] on textarea at bounding box center [344, 255] width 152 height 36
type textarea "na"
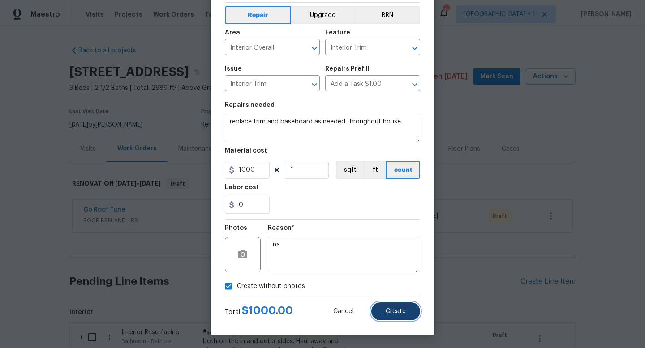
click at [386, 309] on span "Create" at bounding box center [395, 311] width 20 height 7
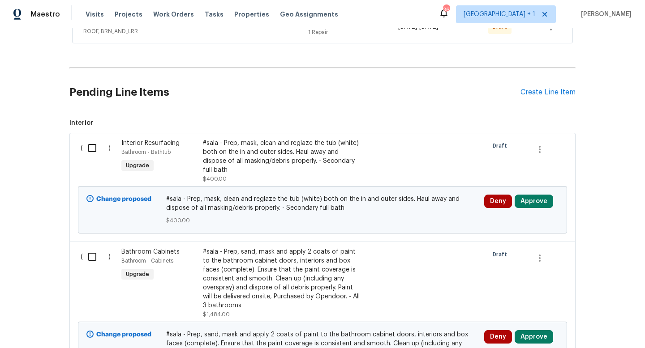
scroll to position [190, 0]
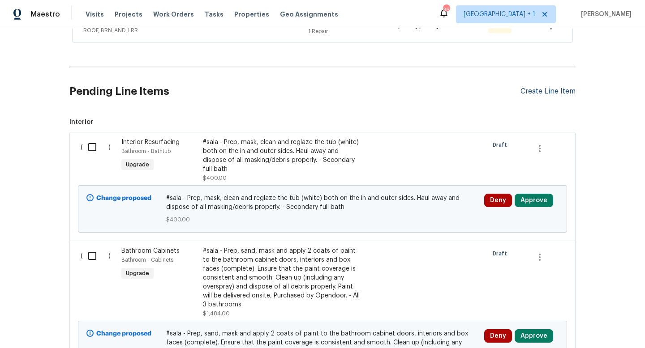
click at [533, 91] on div "Create Line Item" at bounding box center [547, 91] width 55 height 9
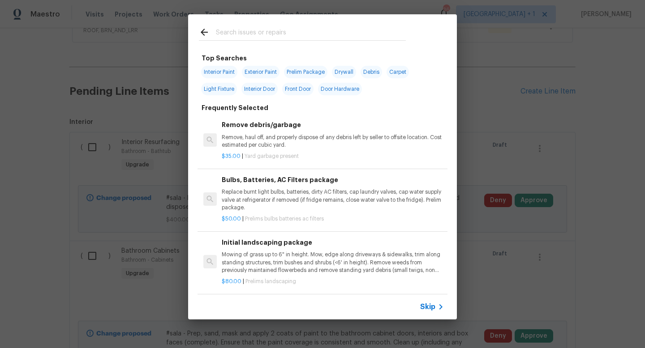
click at [431, 306] on span "Skip" at bounding box center [427, 307] width 15 height 9
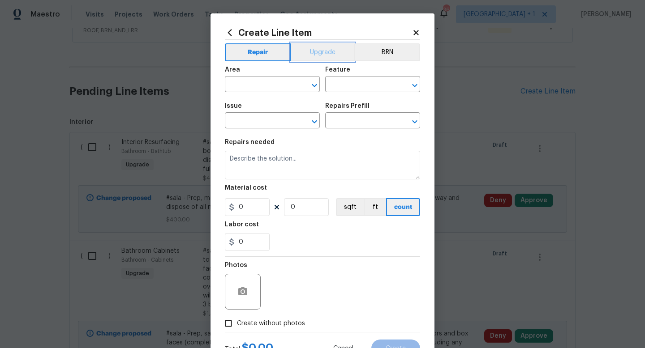
click at [327, 50] on button "Upgrade" at bounding box center [322, 52] width 64 height 18
click at [277, 87] on input "text" at bounding box center [260, 85] width 70 height 14
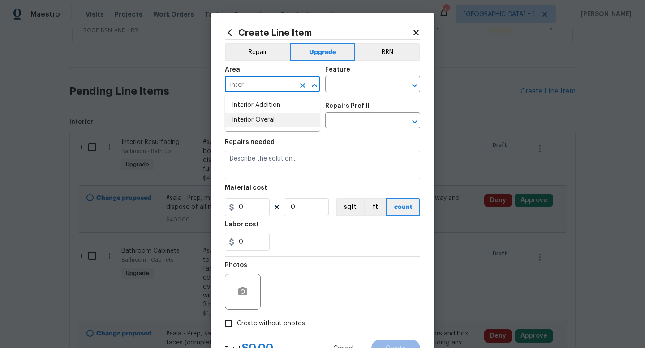
click at [272, 120] on li "Interior Overall" at bounding box center [272, 120] width 95 height 15
type input "Interior Overall"
click at [354, 84] on input "text" at bounding box center [360, 85] width 70 height 14
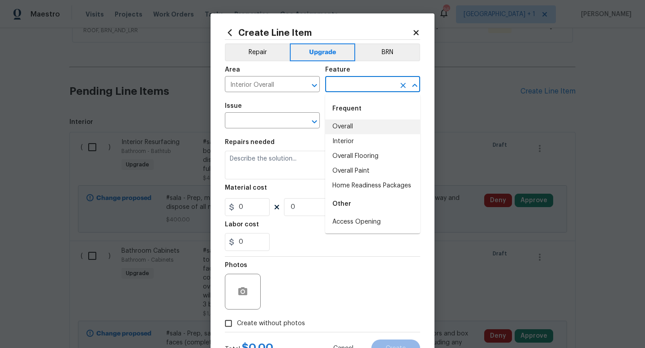
click at [347, 126] on li "Overall" at bounding box center [372, 127] width 95 height 15
type input "Overall"
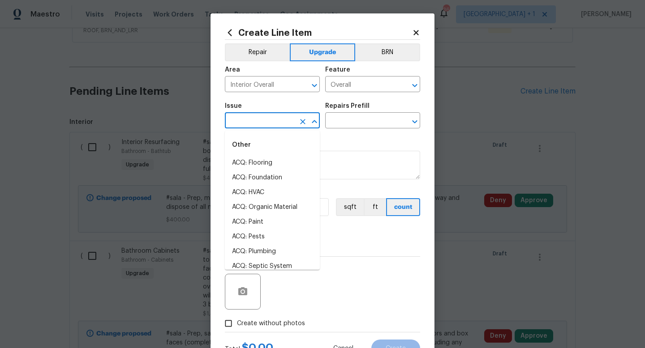
click at [277, 125] on input "text" at bounding box center [260, 122] width 70 height 14
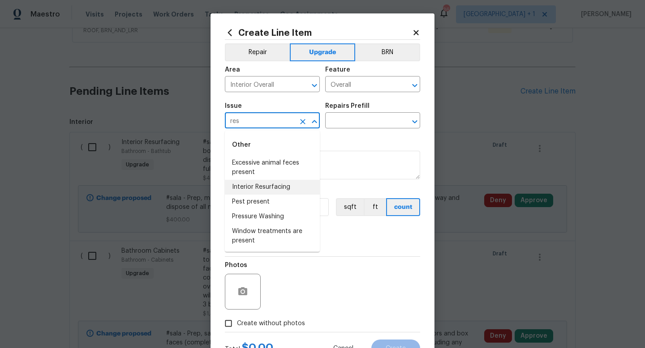
click at [268, 186] on li "Interior Resurfacing" at bounding box center [272, 187] width 95 height 15
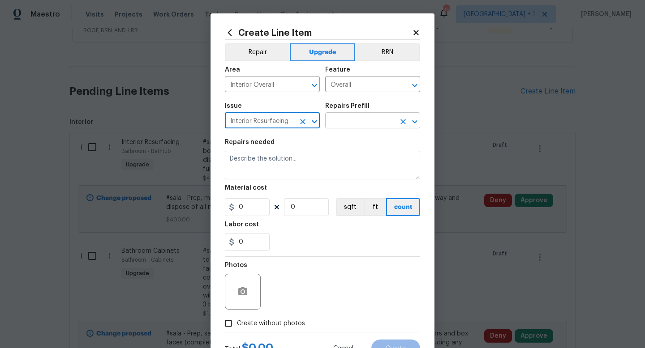
type input "Interior Resurfacing"
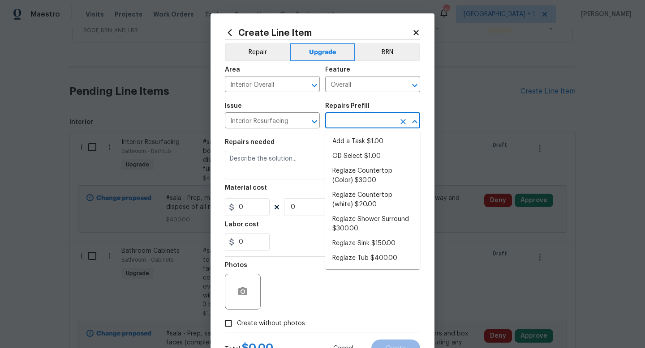
click at [357, 123] on input "text" at bounding box center [360, 122] width 70 height 14
click at [357, 144] on li "Add a Task $1.00" at bounding box center [372, 141] width 95 height 15
type input "Add a Task $1.00"
type textarea "HPM to detail"
type input "1"
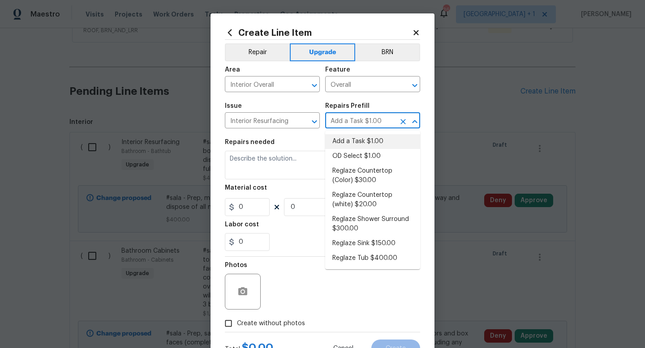
type input "1"
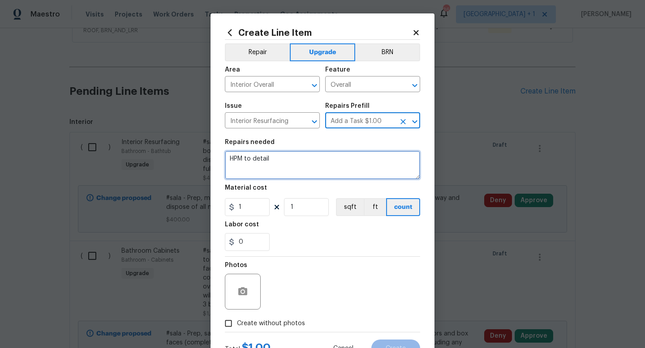
click at [275, 160] on textarea "HPM to detail" at bounding box center [322, 165] width 195 height 29
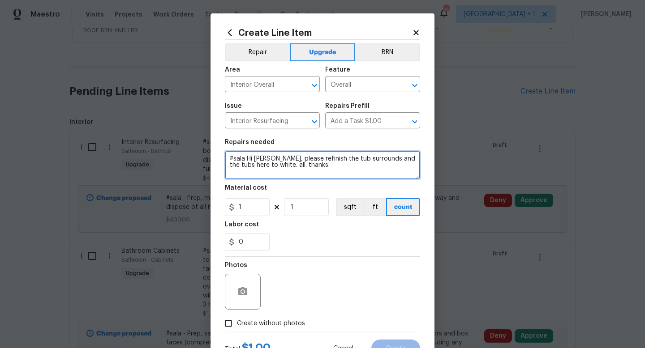
type textarea "#sala Hi Jodi, please refinish the tub surrounds and the tubs here to white. al…"
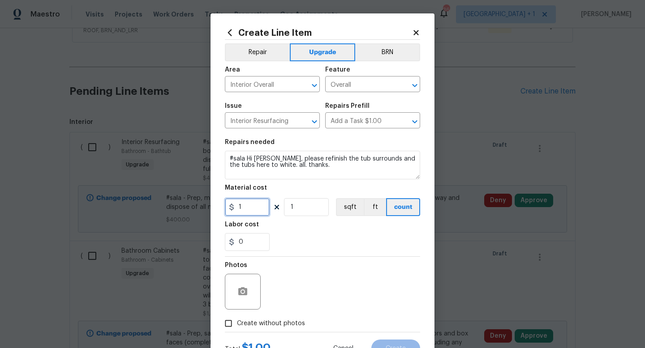
click at [252, 211] on input "1" at bounding box center [247, 207] width 45 height 18
type input "1000"
click at [314, 324] on div "Create without photos" at bounding box center [322, 323] width 195 height 17
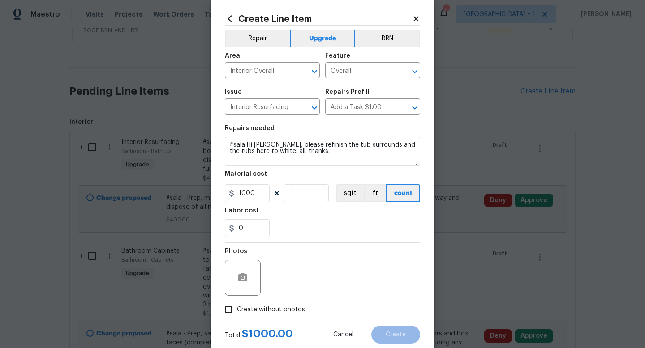
click at [287, 311] on span "Create without photos" at bounding box center [271, 309] width 68 height 9
click at [237, 311] on input "Create without photos" at bounding box center [228, 309] width 17 height 17
checkbox input "true"
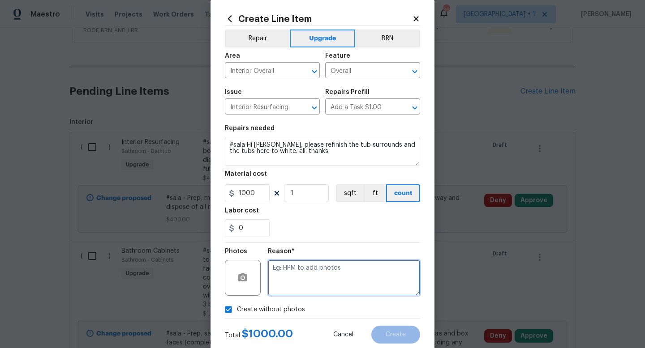
click at [322, 273] on textarea at bounding box center [344, 278] width 152 height 36
type textarea "to add"
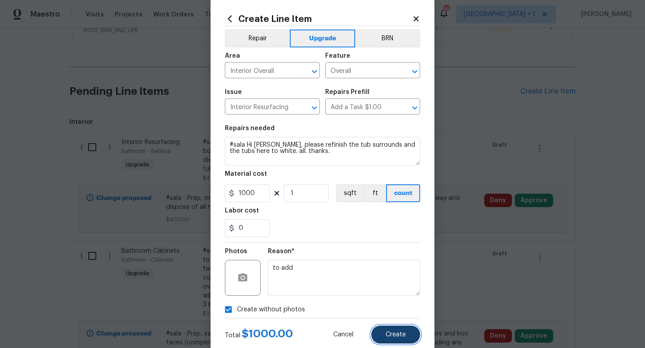
click at [408, 333] on button "Create" at bounding box center [395, 335] width 49 height 18
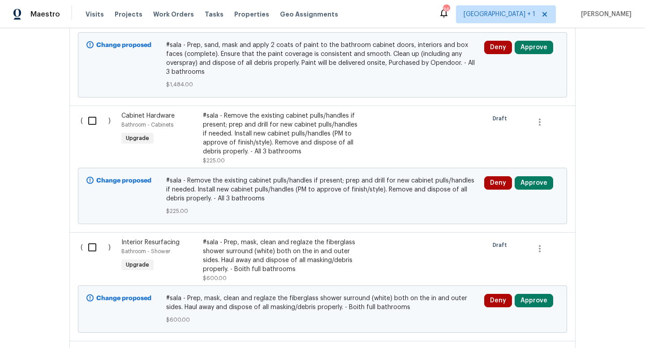
scroll to position [480, 0]
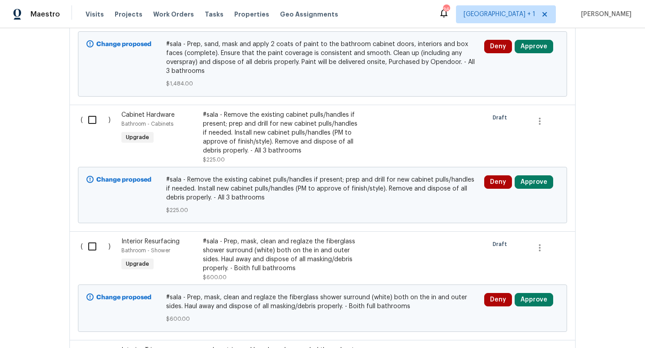
click at [94, 240] on input "checkbox" at bounding box center [96, 246] width 26 height 19
checkbox input "true"
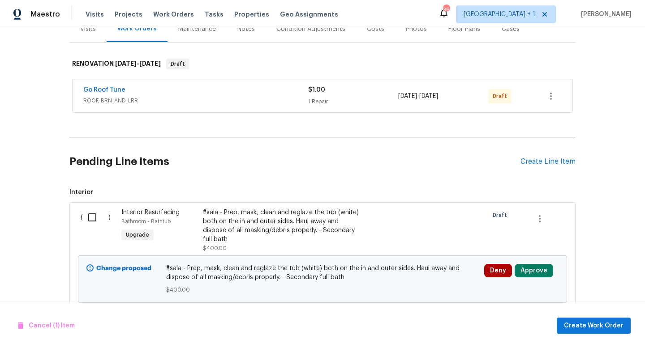
scroll to position [117, 0]
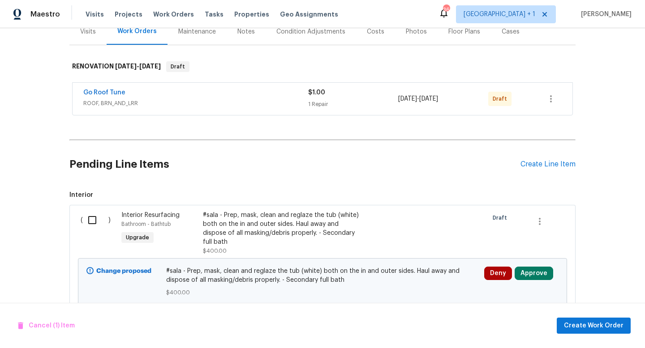
click at [94, 221] on input "checkbox" at bounding box center [96, 220] width 26 height 19
checkbox input "true"
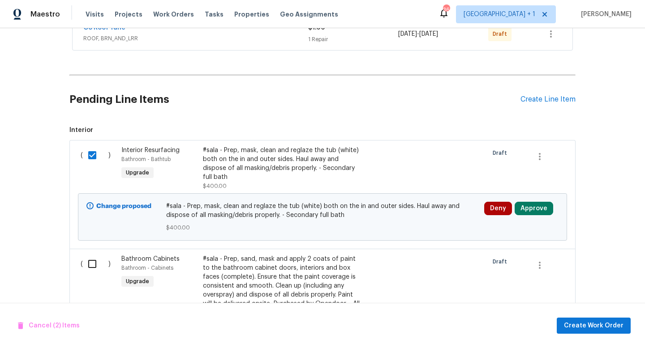
scroll to position [189, 0]
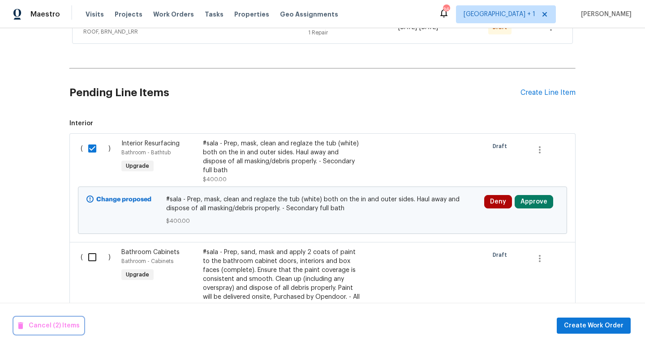
click at [43, 328] on span "Cancel (2) Items" at bounding box center [49, 325] width 62 height 11
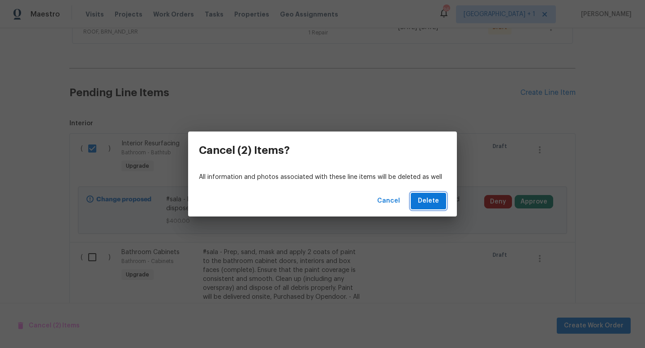
click at [433, 204] on span "Delete" at bounding box center [428, 201] width 21 height 11
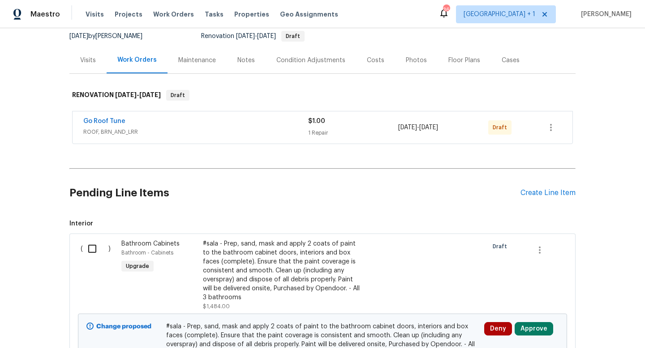
scroll to position [82, 0]
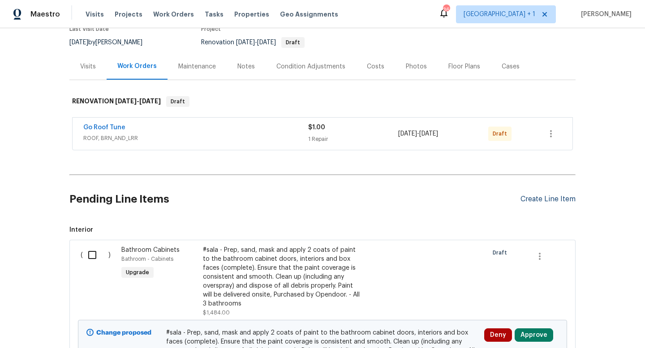
click at [531, 200] on div "Create Line Item" at bounding box center [547, 199] width 55 height 9
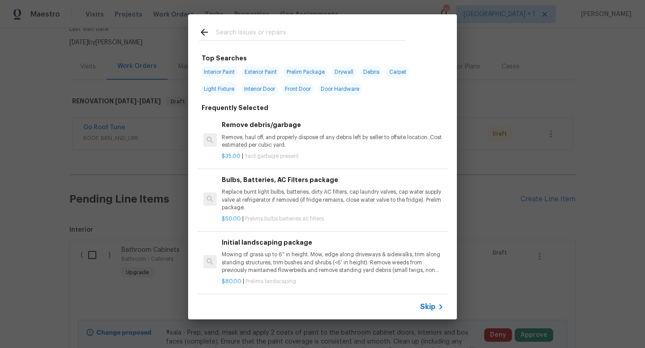
click at [433, 307] on span "Skip" at bounding box center [427, 307] width 15 height 9
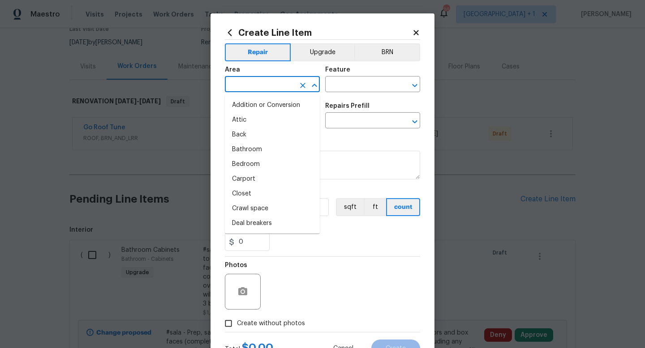
click at [279, 84] on input "text" at bounding box center [260, 85] width 70 height 14
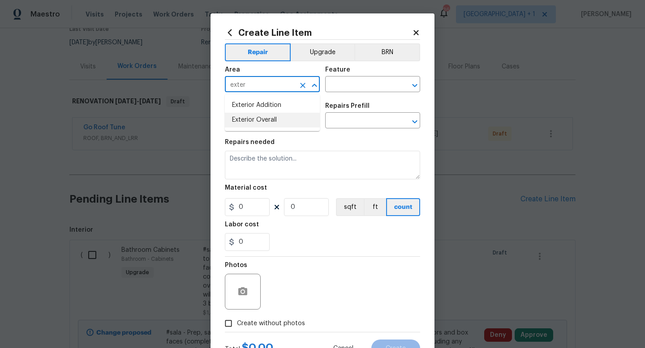
click at [265, 118] on li "Exterior Overall" at bounding box center [272, 120] width 95 height 15
type input "Exterior Overall"
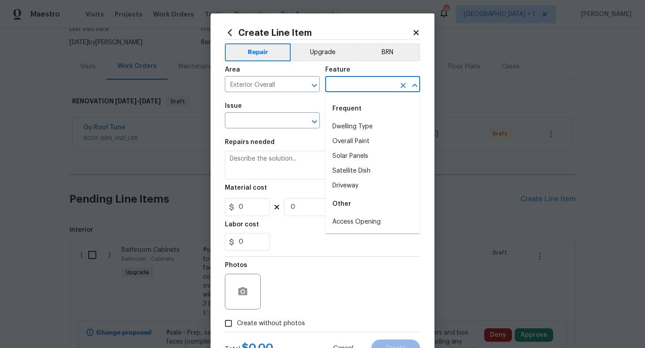
click at [347, 84] on input "text" at bounding box center [360, 85] width 70 height 14
click at [348, 139] on li "Overall Paint" at bounding box center [372, 141] width 95 height 15
type input "Overall Paint"
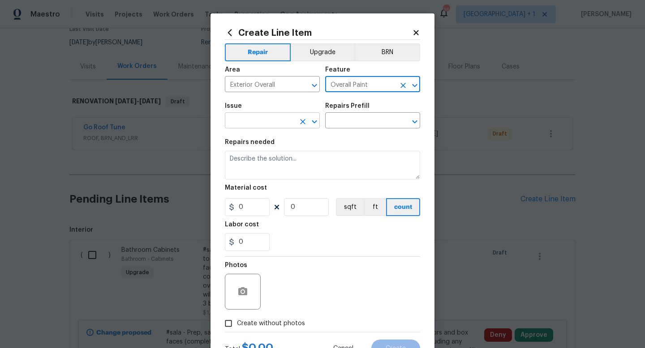
click at [275, 122] on input "text" at bounding box center [260, 122] width 70 height 14
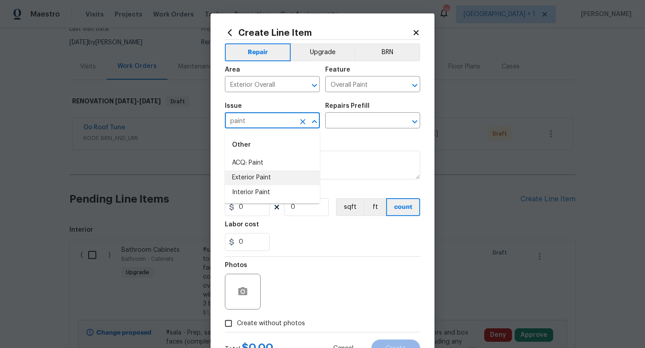
click at [259, 178] on li "Exterior Paint" at bounding box center [272, 178] width 95 height 15
type input "Exterior Paint"
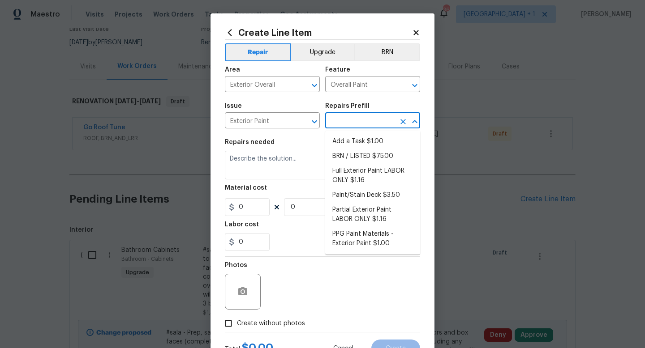
click at [367, 123] on input "text" at bounding box center [360, 122] width 70 height 14
click at [304, 123] on icon "Clear" at bounding box center [302, 121] width 5 height 5
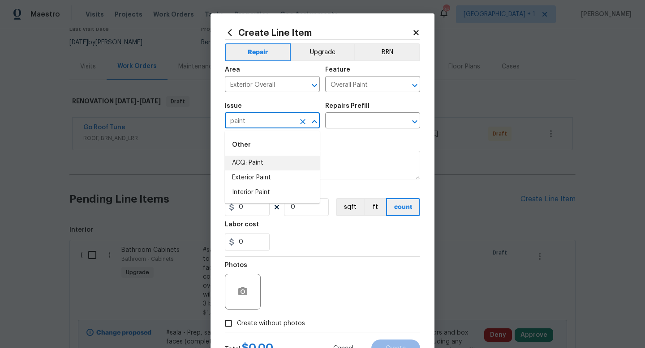
click at [260, 165] on li "ACQ: Paint" at bounding box center [272, 163] width 95 height 15
type input "ACQ: Paint"
click at [361, 122] on input "text" at bounding box center [360, 122] width 70 height 14
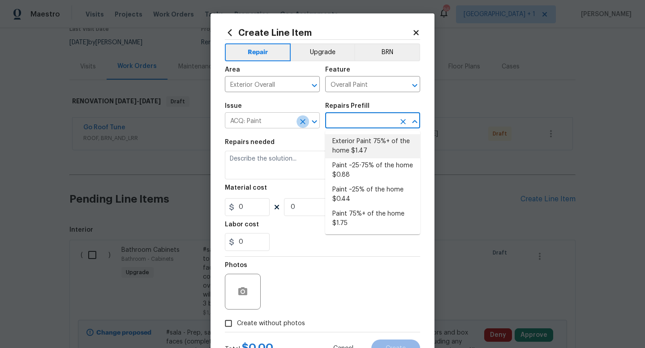
click at [302, 121] on icon "Clear" at bounding box center [302, 121] width 5 height 5
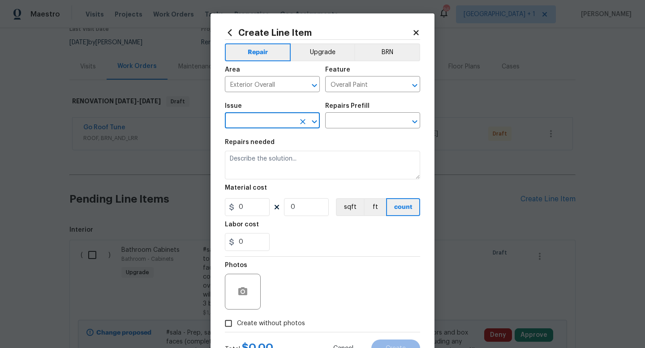
click at [265, 123] on input "text" at bounding box center [260, 122] width 70 height 14
click at [253, 194] on li "Interior Paint" at bounding box center [272, 192] width 95 height 15
type input "Interior Paint"
click at [389, 125] on input "text" at bounding box center [360, 122] width 70 height 14
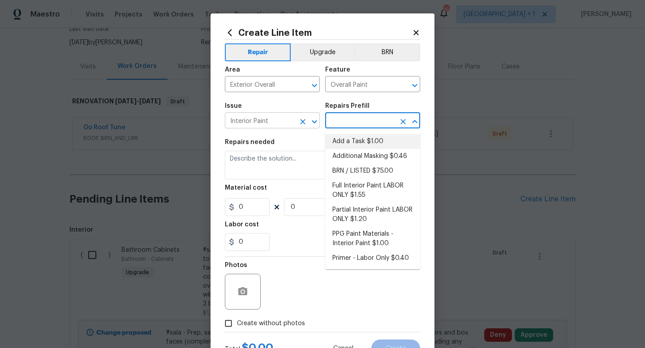
click at [303, 120] on icon "Clear" at bounding box center [302, 121] width 5 height 5
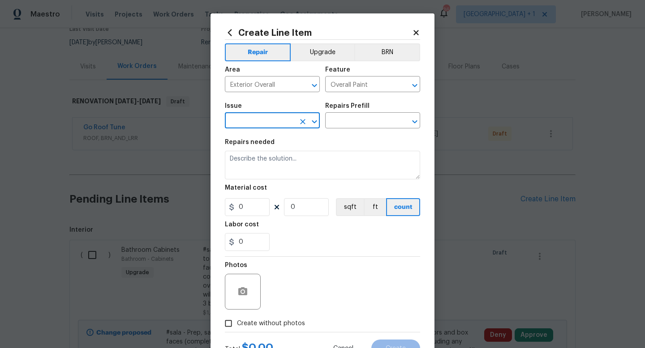
click at [256, 123] on input "text" at bounding box center [260, 122] width 70 height 14
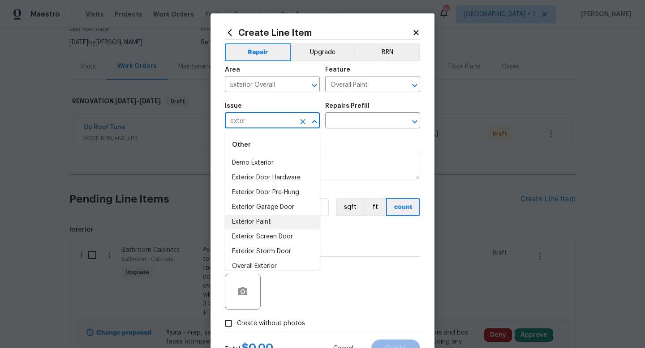
click at [255, 220] on li "Exterior Paint" at bounding box center [272, 222] width 95 height 15
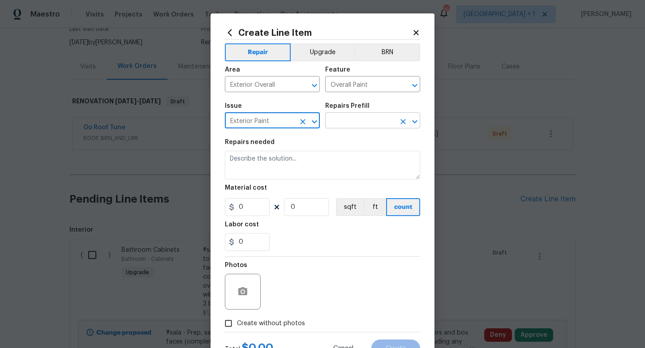
type input "Exterior Paint"
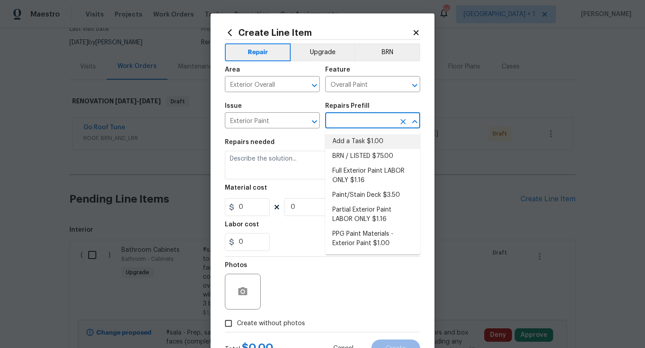
click at [355, 123] on input "text" at bounding box center [360, 122] width 70 height 14
click at [357, 178] on li "Full Exterior Paint LABOR ONLY $1.16" at bounding box center [372, 176] width 95 height 24
type input "Full Exterior Paint LABOR ONLY $1.16"
type textarea "Full Exterior Paint - Prep, mask and paint the exterior of the home. Ensure tha…"
type input "1.16"
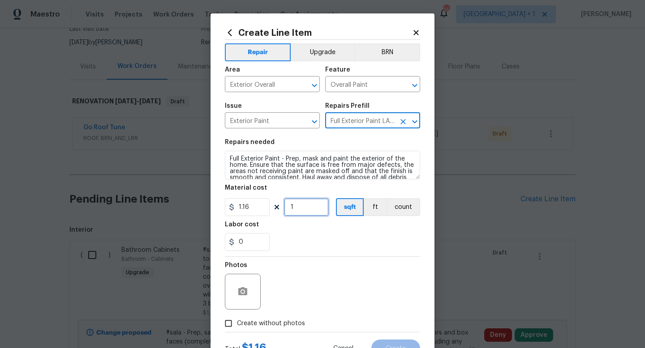
click at [306, 210] on input "1" at bounding box center [306, 207] width 45 height 18
type input "2886"
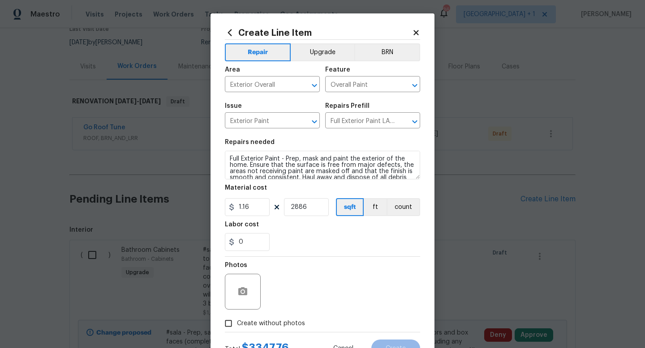
click at [320, 280] on div "Photos" at bounding box center [322, 286] width 195 height 58
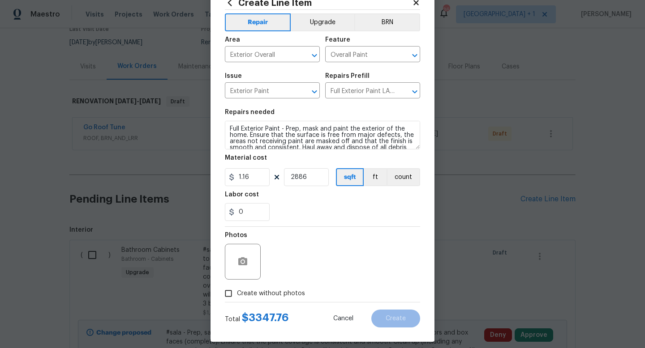
scroll to position [38, 0]
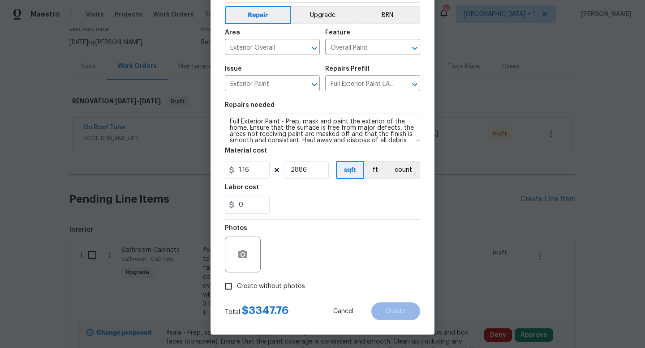
click at [271, 290] on span "Create without photos" at bounding box center [271, 286] width 68 height 9
click at [237, 290] on input "Create without photos" at bounding box center [228, 286] width 17 height 17
checkbox input "true"
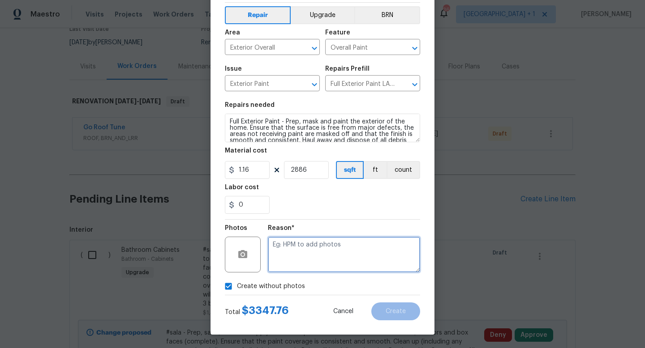
click at [295, 263] on textarea at bounding box center [344, 255] width 152 height 36
type textarea "na"
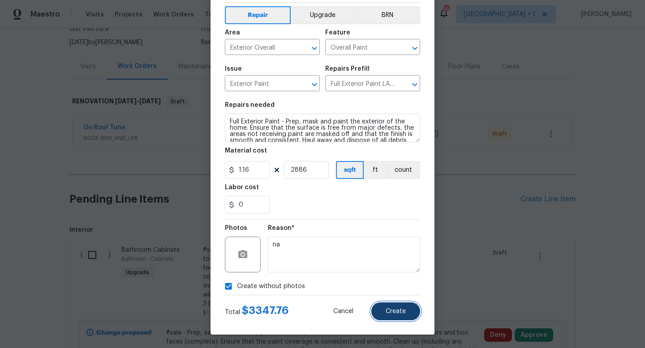
click at [394, 309] on span "Create" at bounding box center [395, 311] width 20 height 7
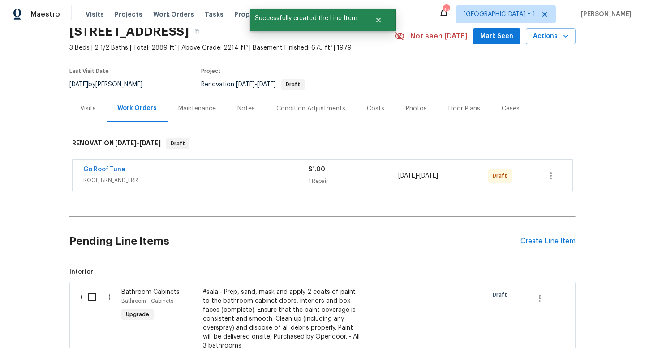
scroll to position [0, 0]
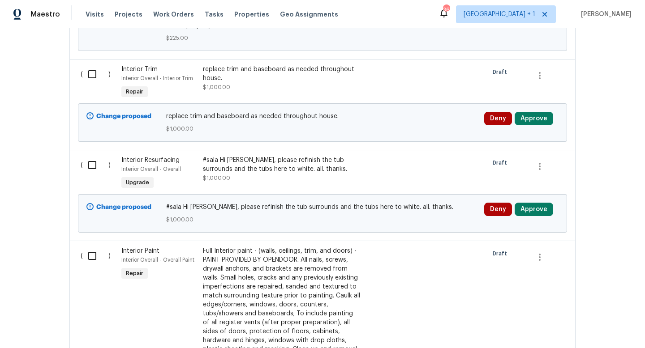
scroll to position [545, 0]
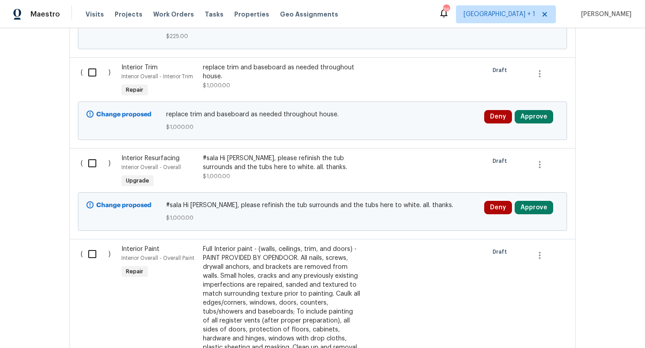
click at [91, 156] on input "checkbox" at bounding box center [96, 163] width 26 height 19
checkbox input "true"
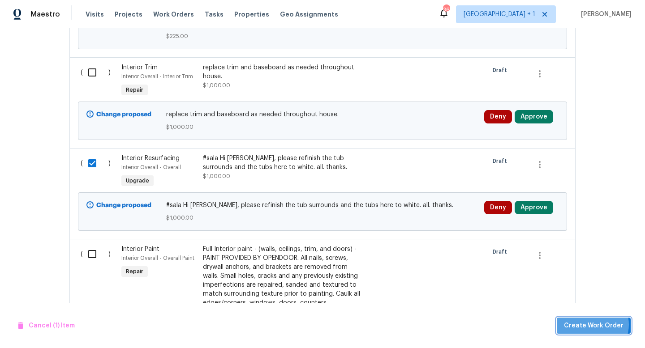
click at [594, 325] on span "Create Work Order" at bounding box center [594, 325] width 60 height 11
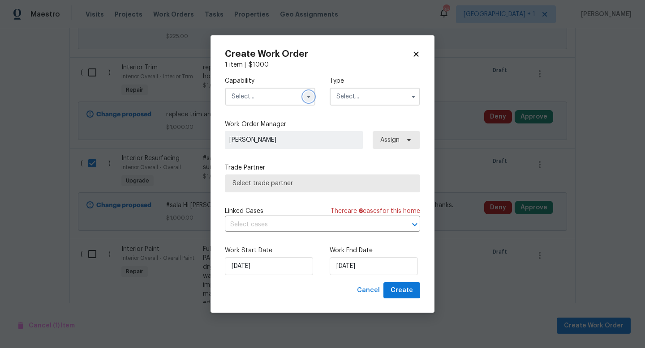
click at [311, 97] on icon "button" at bounding box center [308, 96] width 7 height 7
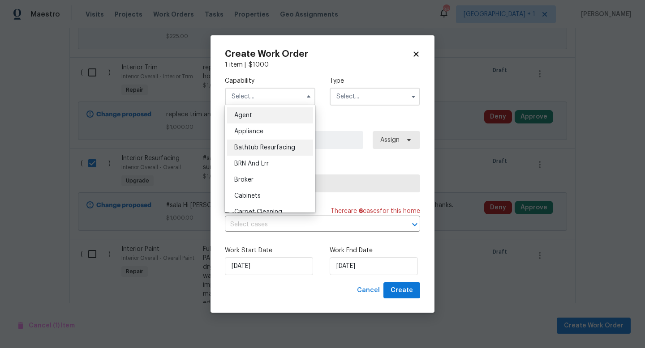
click at [255, 153] on div "Bathtub Resurfacing" at bounding box center [270, 148] width 86 height 16
type input "Bathtub Resurfacing"
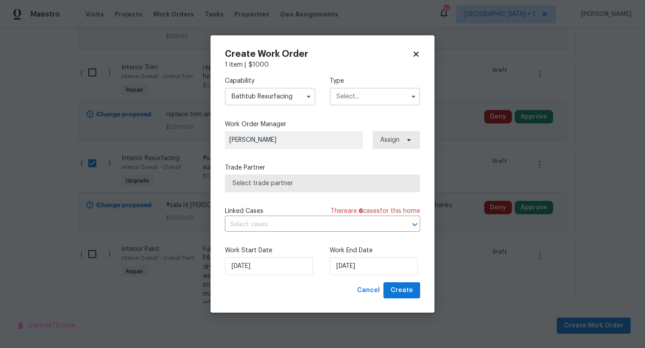
click at [359, 100] on input "text" at bounding box center [374, 97] width 90 height 18
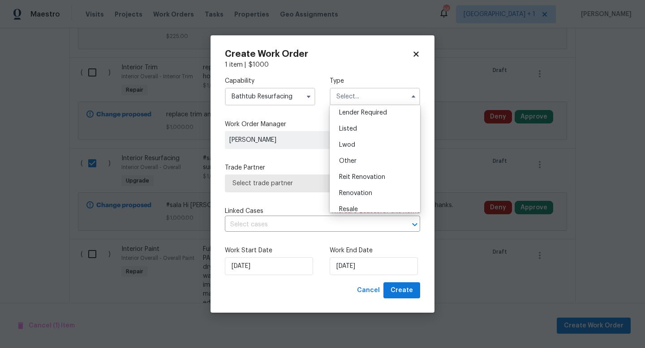
scroll to position [86, 0]
click at [355, 175] on span "Renovation" at bounding box center [355, 174] width 33 height 6
type input "Renovation"
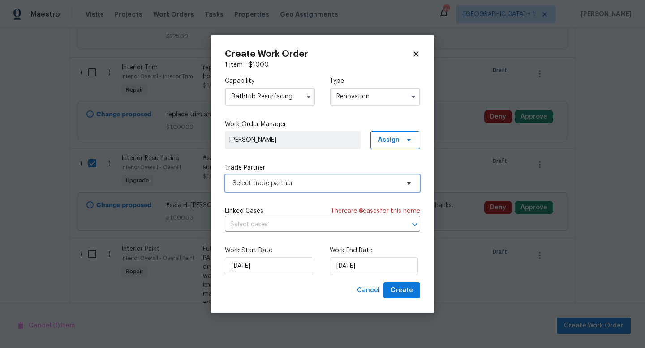
click at [363, 186] on span "Select trade partner" at bounding box center [315, 183] width 167 height 9
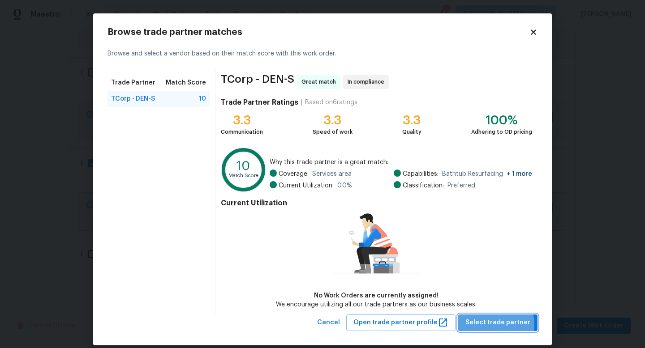
click at [492, 324] on span "Select trade partner" at bounding box center [497, 322] width 65 height 11
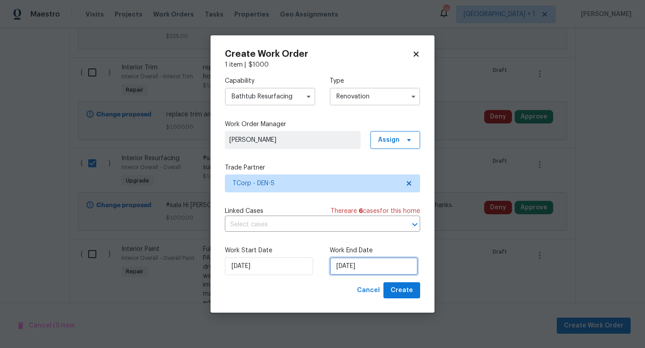
click at [374, 267] on input "10/3/2025" at bounding box center [373, 266] width 88 height 18
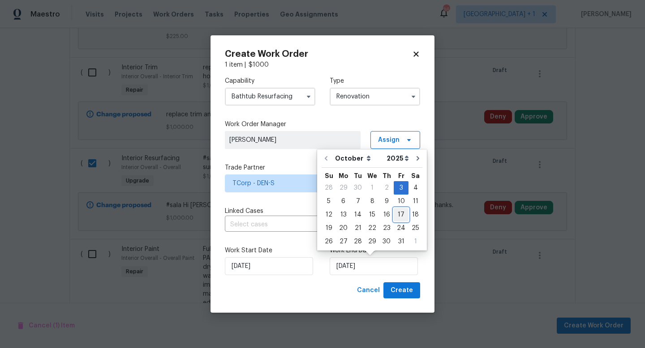
click at [399, 213] on div "17" at bounding box center [400, 215] width 15 height 13
type input "10/17/2025"
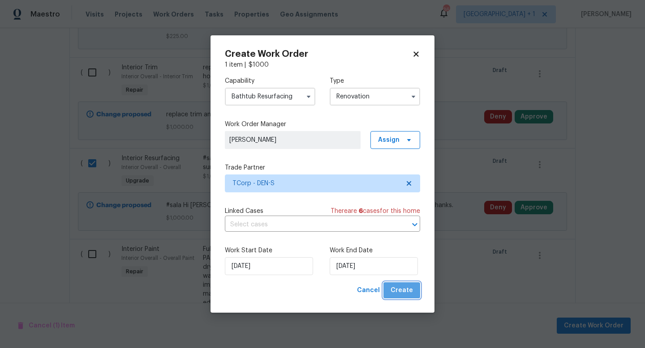
click at [404, 292] on span "Create" at bounding box center [401, 290] width 22 height 11
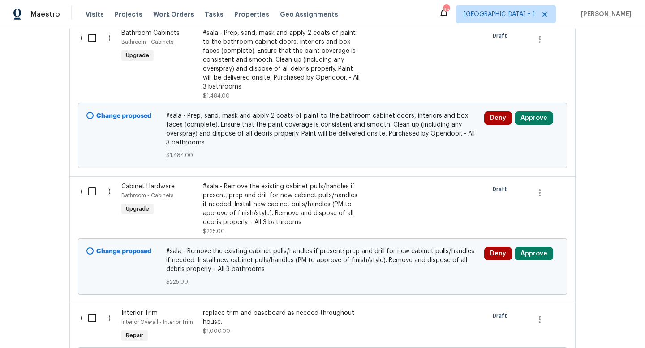
scroll to position [335, 0]
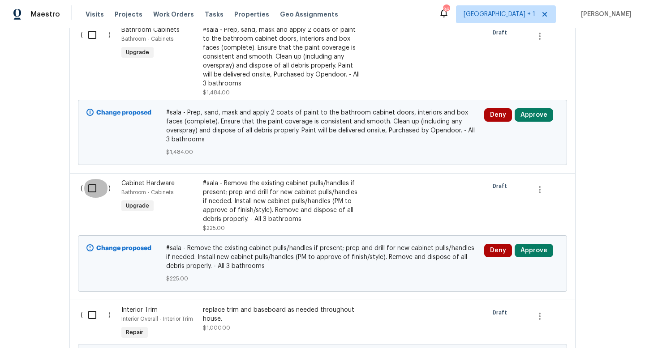
click at [95, 179] on input "checkbox" at bounding box center [96, 188] width 26 height 19
checkbox input "true"
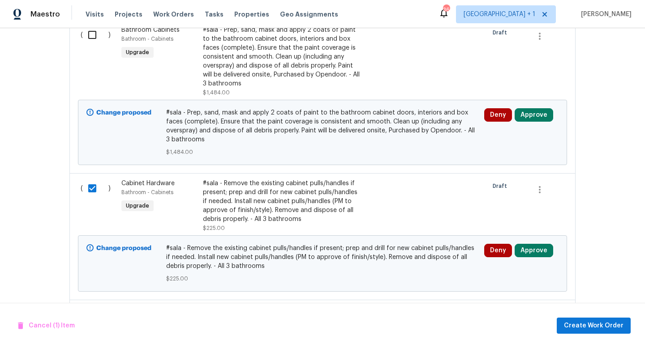
click at [92, 36] on input "checkbox" at bounding box center [96, 35] width 26 height 19
checkbox input "true"
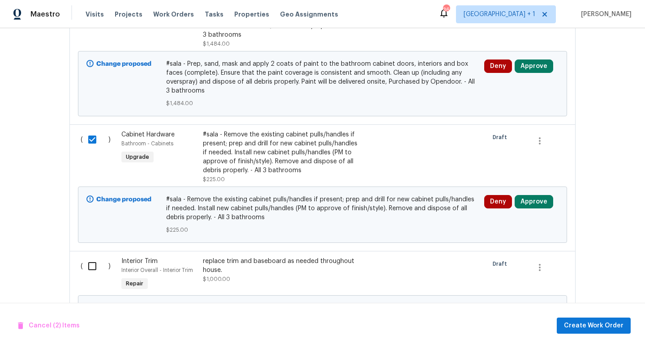
scroll to position [401, 0]
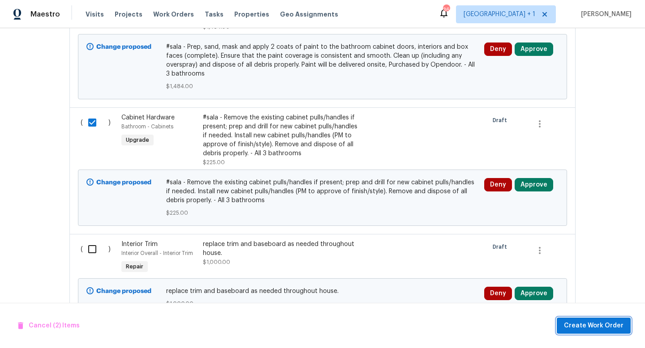
click at [592, 328] on span "Create Work Order" at bounding box center [594, 325] width 60 height 11
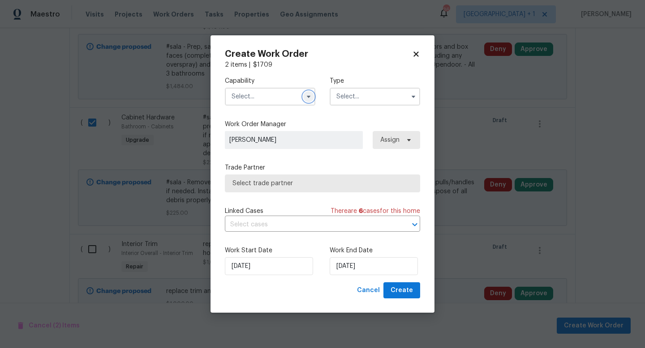
click at [308, 97] on icon "button" at bounding box center [309, 97] width 4 height 2
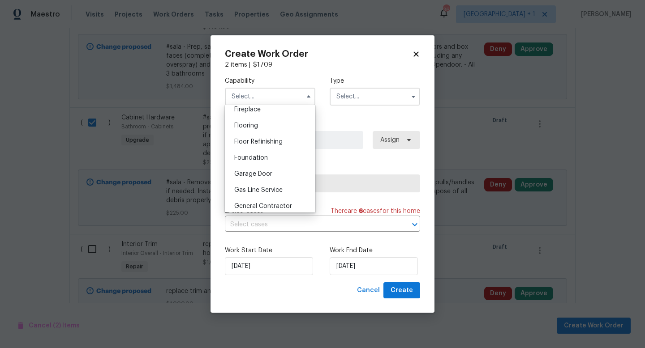
scroll to position [344, 0]
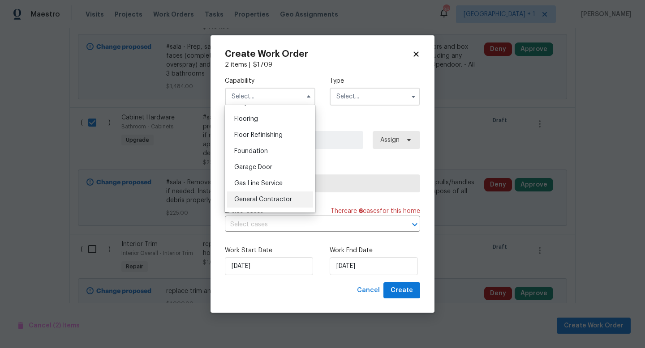
click at [264, 198] on span "General Contractor" at bounding box center [263, 199] width 58 height 6
type input "General Contractor"
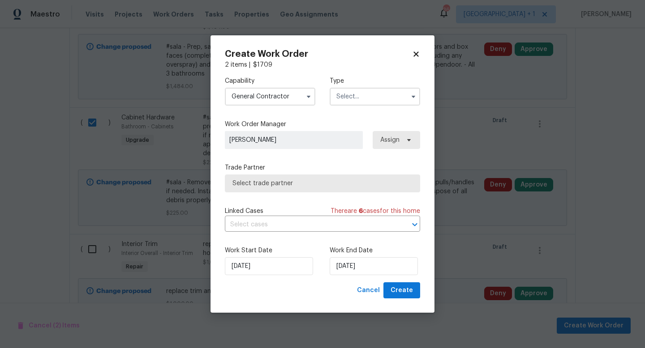
click at [350, 94] on input "text" at bounding box center [374, 97] width 90 height 18
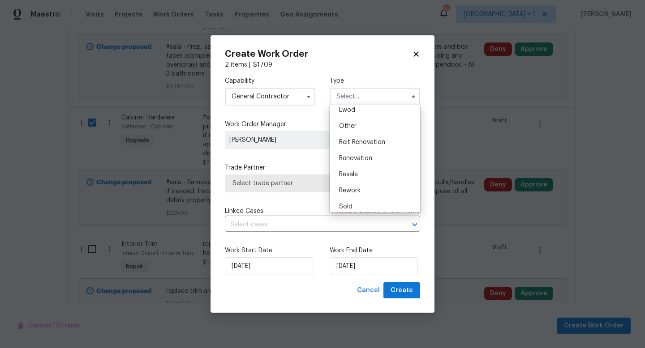
scroll to position [103, 0]
click at [356, 157] on span "Renovation" at bounding box center [355, 157] width 33 height 6
type input "Renovation"
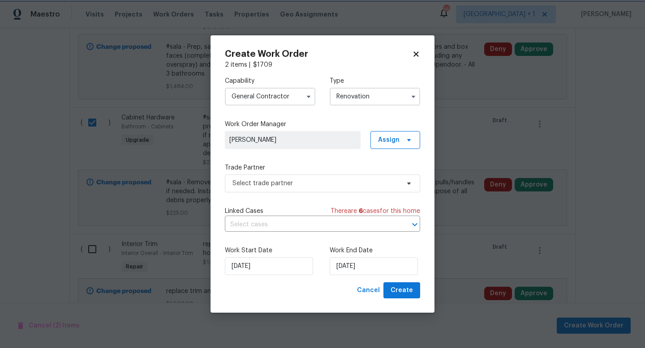
scroll to position [0, 0]
click at [348, 183] on span "Select trade partner" at bounding box center [315, 183] width 167 height 9
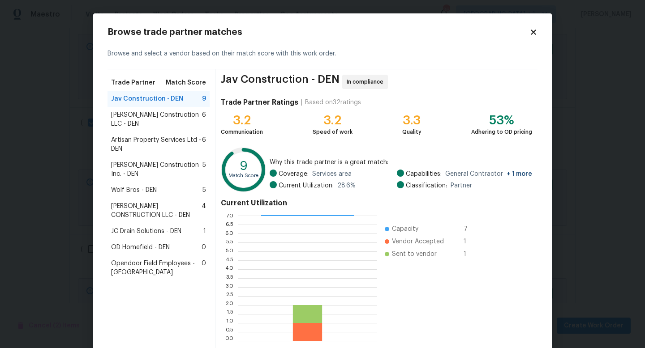
scroll to position [47, 0]
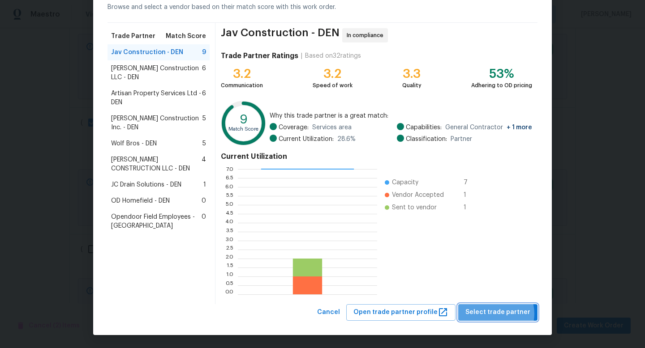
click at [499, 314] on span "Select trade partner" at bounding box center [497, 312] width 65 height 11
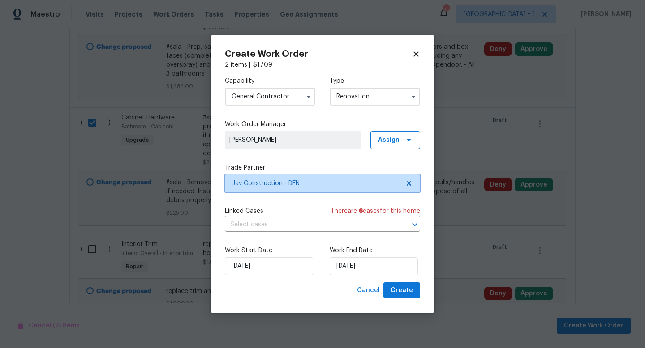
scroll to position [0, 0]
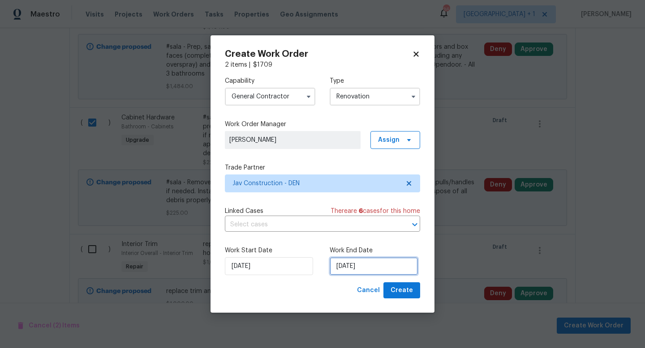
click at [378, 267] on input "10/3/2025" at bounding box center [373, 266] width 88 height 18
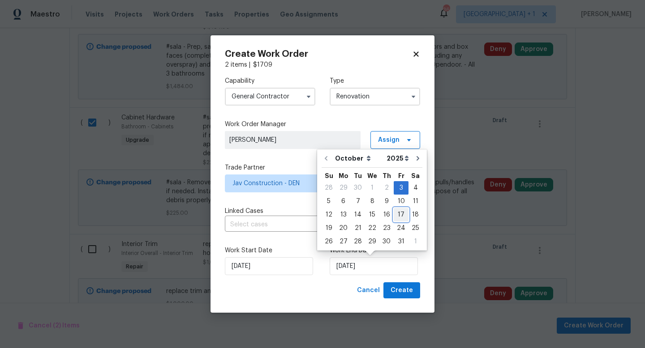
click at [398, 213] on div "17" at bounding box center [400, 215] width 15 height 13
type input "10/17/2025"
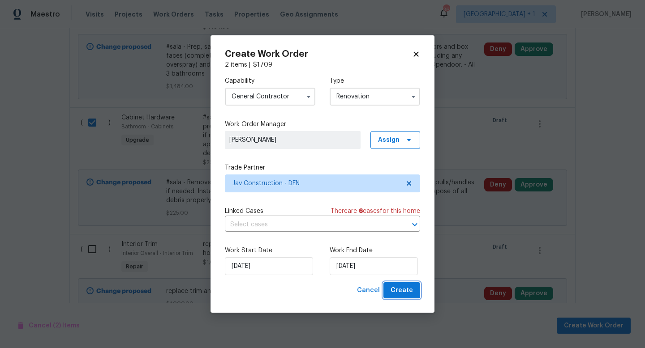
click at [403, 290] on span "Create" at bounding box center [401, 290] width 22 height 11
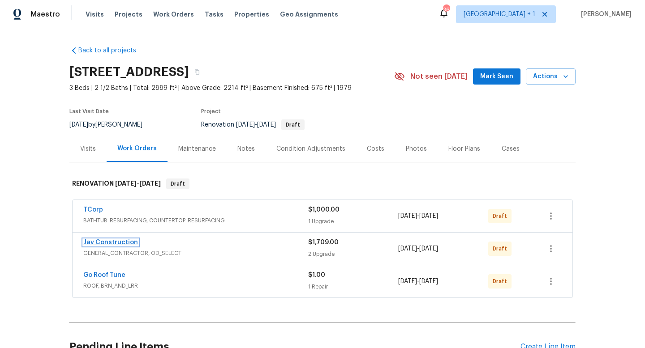
click at [116, 244] on link "Jav Construction" at bounding box center [110, 242] width 55 height 6
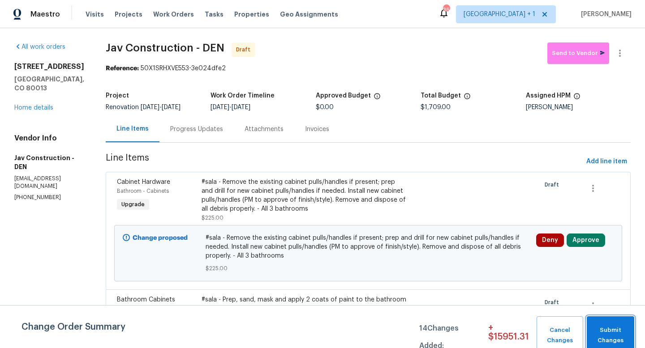
click at [610, 329] on span "Submit Changes" at bounding box center [610, 335] width 38 height 21
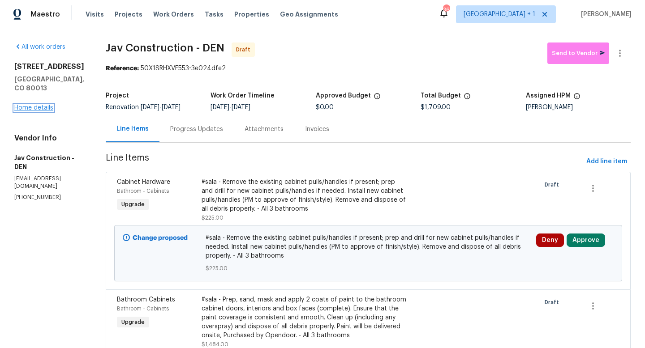
click at [39, 105] on link "Home details" at bounding box center [33, 108] width 39 height 6
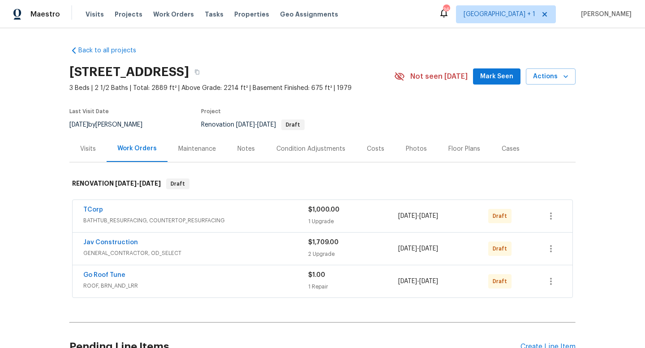
click at [369, 149] on div "Costs" at bounding box center [375, 149] width 17 height 9
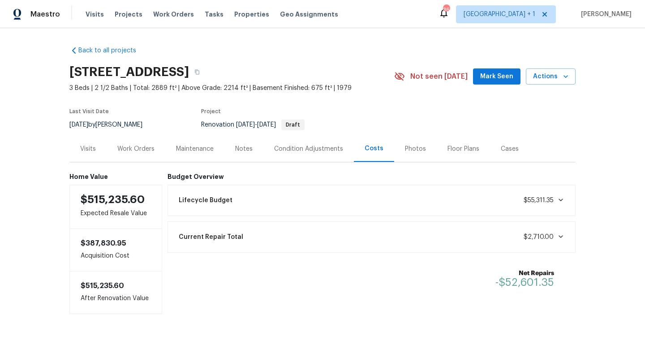
click at [292, 148] on div "Condition Adjustments" at bounding box center [308, 149] width 69 height 9
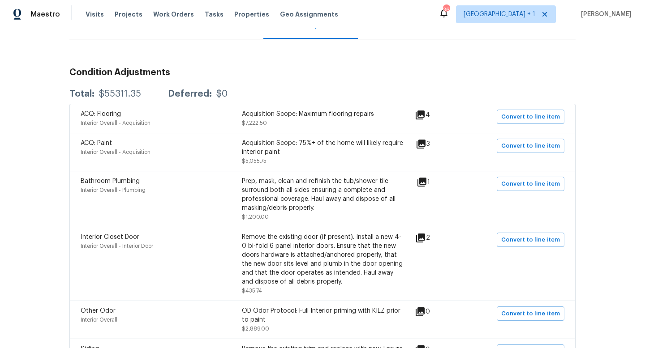
scroll to position [125, 0]
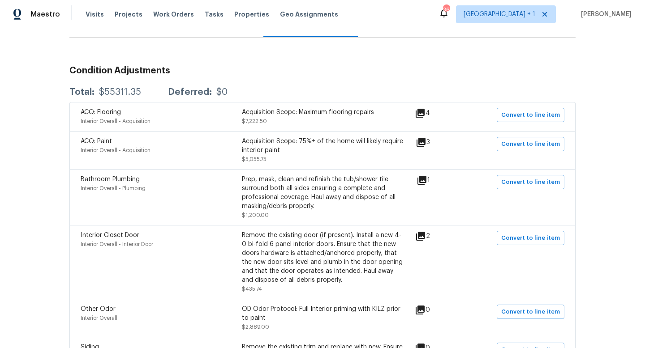
click at [425, 235] on icon at bounding box center [420, 236] width 9 height 9
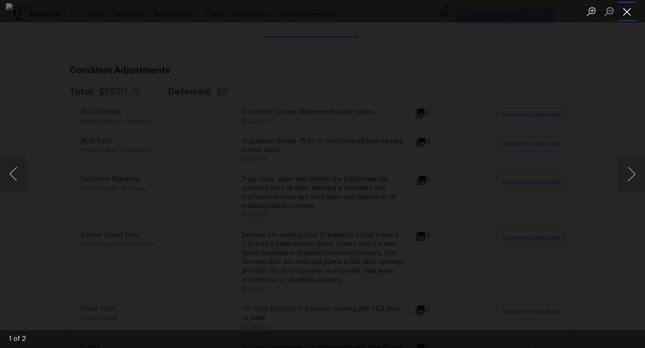
click at [625, 14] on button "Close lightbox" at bounding box center [627, 12] width 18 height 16
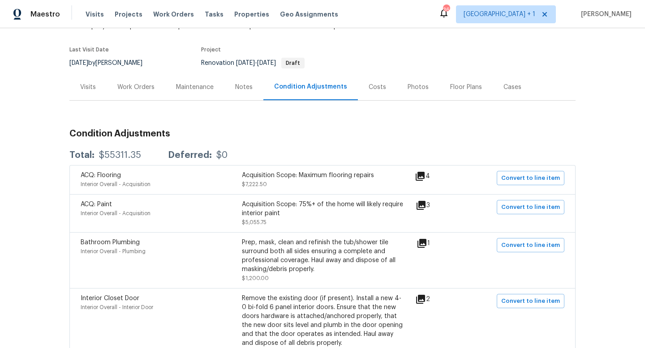
scroll to position [0, 0]
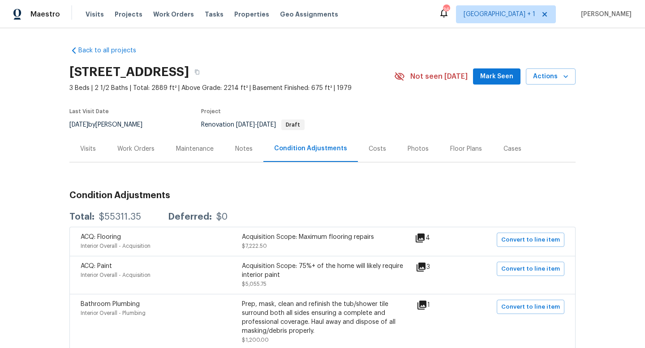
click at [139, 146] on div "Work Orders" at bounding box center [135, 149] width 37 height 9
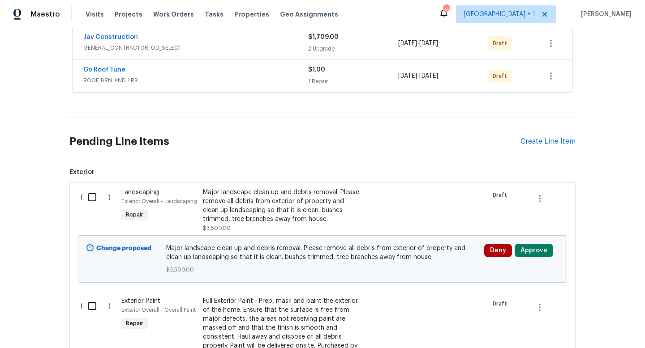
scroll to position [223, 0]
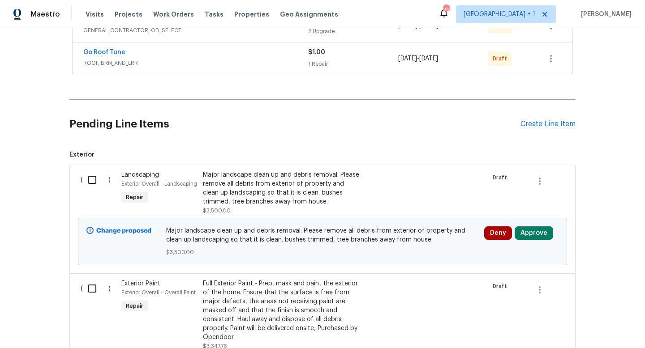
click at [540, 119] on div "Pending Line Items Create Line Item" at bounding box center [322, 124] width 506 height 42
click at [540, 122] on div "Create Line Item" at bounding box center [547, 124] width 55 height 9
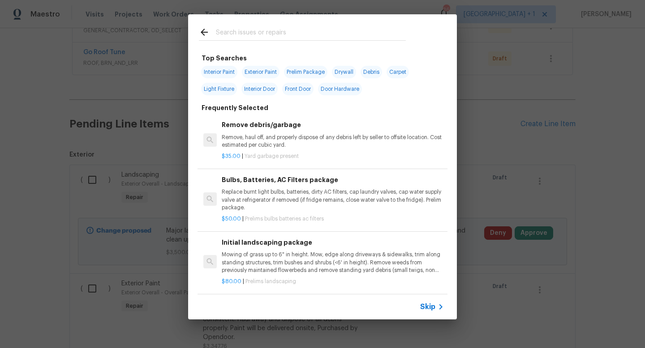
click at [434, 307] on span "Skip" at bounding box center [427, 307] width 15 height 9
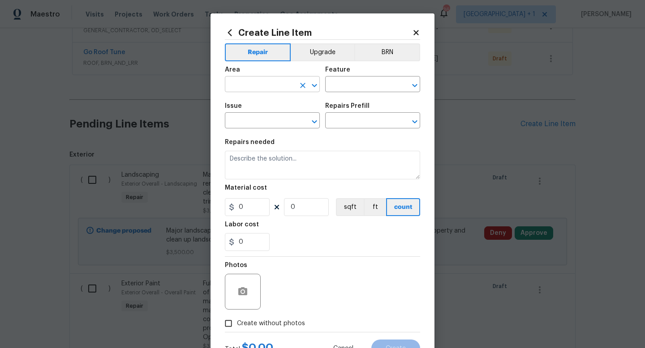
click at [273, 83] on input "text" at bounding box center [260, 85] width 70 height 14
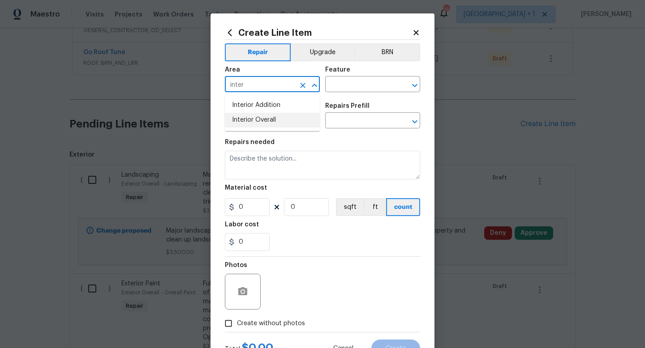
click at [256, 120] on li "Interior Overall" at bounding box center [272, 120] width 95 height 15
type input "Interior Overall"
click at [340, 85] on input "text" at bounding box center [360, 85] width 70 height 14
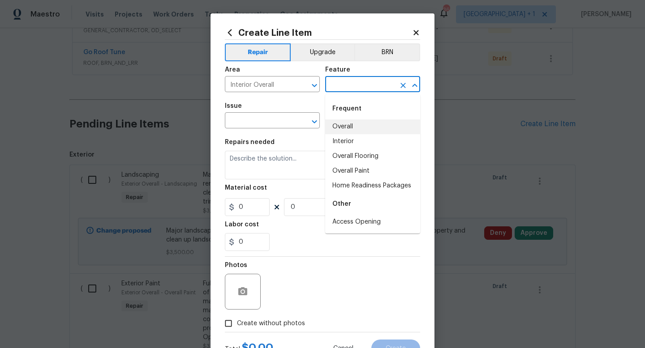
click at [343, 129] on li "Overall" at bounding box center [372, 127] width 95 height 15
type input "Overall"
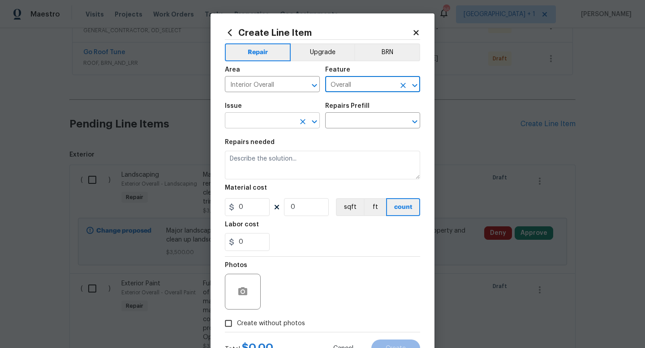
click at [281, 125] on input "text" at bounding box center [260, 122] width 70 height 14
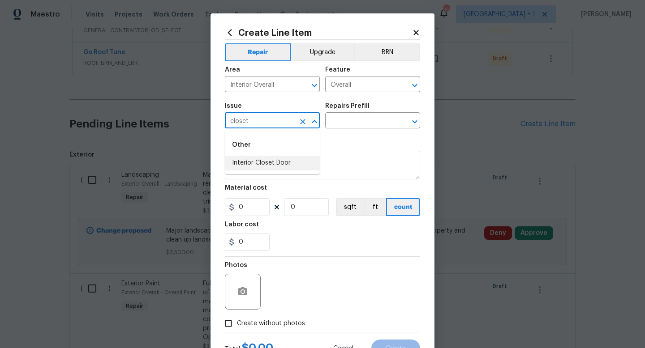
click at [275, 165] on li "Interior Closet Door" at bounding box center [272, 163] width 95 height 15
type input "Interior Closet Door"
click at [354, 120] on input "text" at bounding box center [360, 122] width 70 height 14
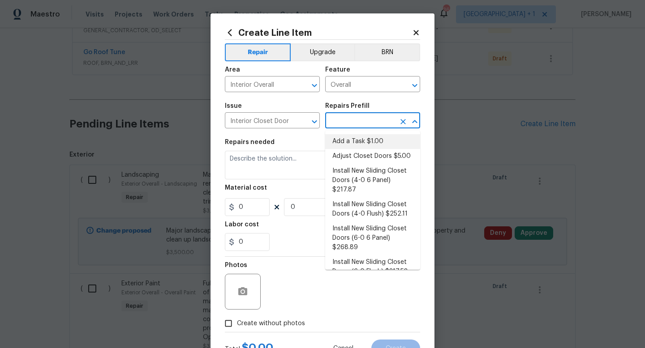
click at [361, 139] on li "Add a Task $1.00" at bounding box center [372, 141] width 95 height 15
type input "Interior Door"
type input "Add a Task $1.00"
type textarea "HPM to detail"
type input "1"
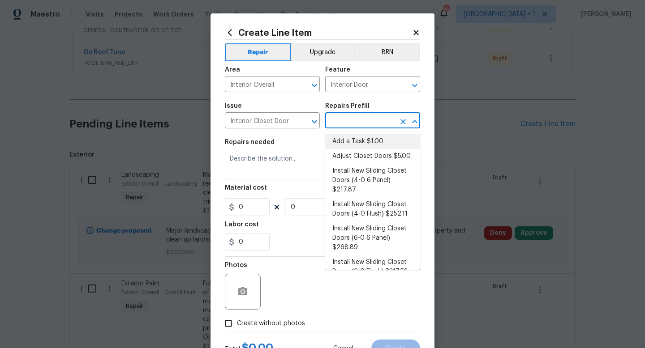
type input "1"
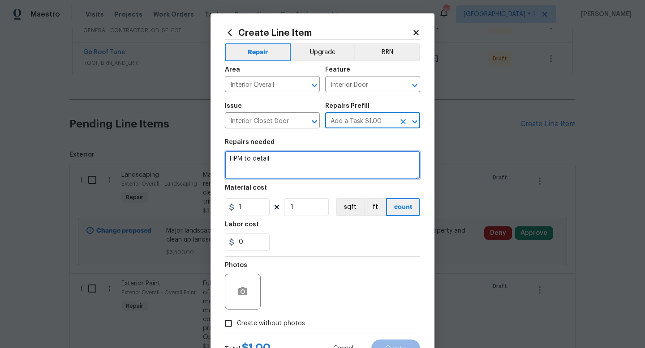
click at [270, 163] on textarea "HPM to detail" at bounding box center [322, 165] width 195 height 29
type textarea "2 sets of closet doors"
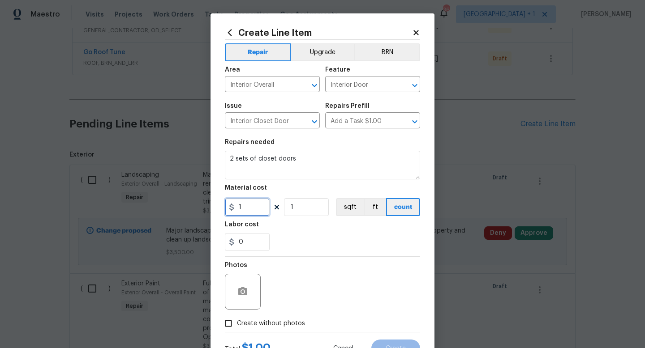
click at [244, 212] on input "1" at bounding box center [247, 207] width 45 height 18
type input "250"
click at [299, 208] on input "1" at bounding box center [306, 207] width 45 height 18
type input "2"
click at [317, 273] on div "Photos" at bounding box center [322, 286] width 195 height 58
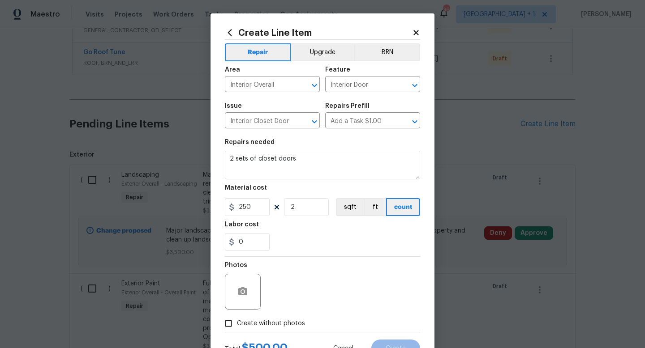
scroll to position [38, 0]
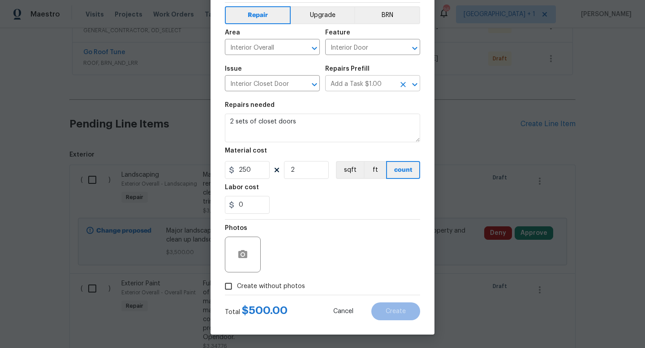
click at [412, 84] on icon "Open" at bounding box center [414, 84] width 11 height 11
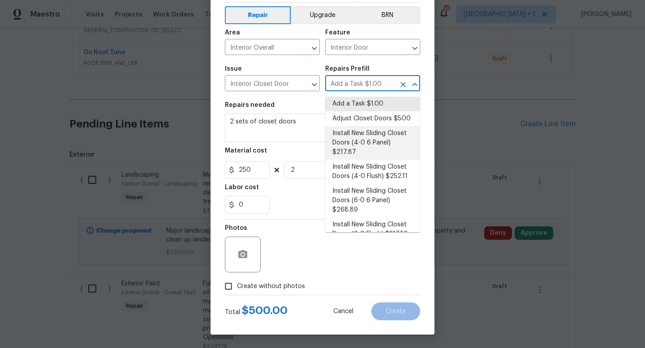
scroll to position [18, 0]
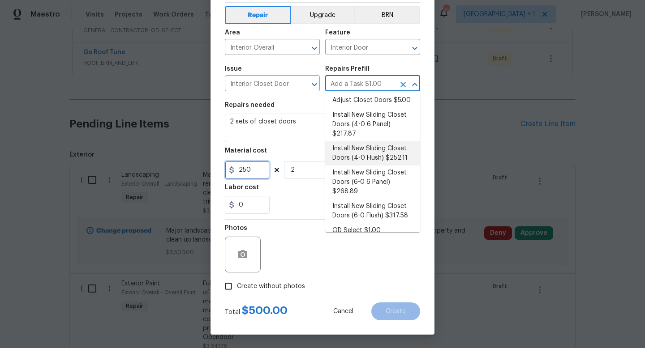
click at [260, 171] on input "250" at bounding box center [247, 170] width 45 height 18
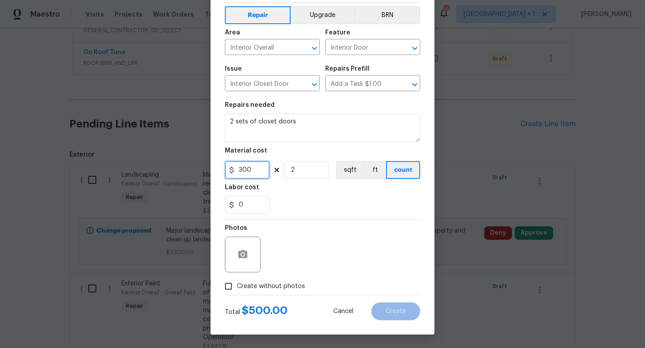
type input "300"
click at [317, 263] on div "Photos" at bounding box center [322, 249] width 195 height 58
click at [287, 292] on label "Create without photos" at bounding box center [262, 286] width 85 height 17
click at [237, 292] on input "Create without photos" at bounding box center [228, 286] width 17 height 17
checkbox input "true"
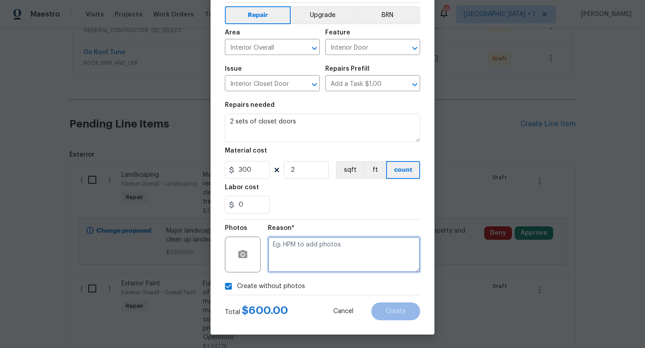
click at [320, 261] on textarea at bounding box center [344, 255] width 152 height 36
type textarea "to add"
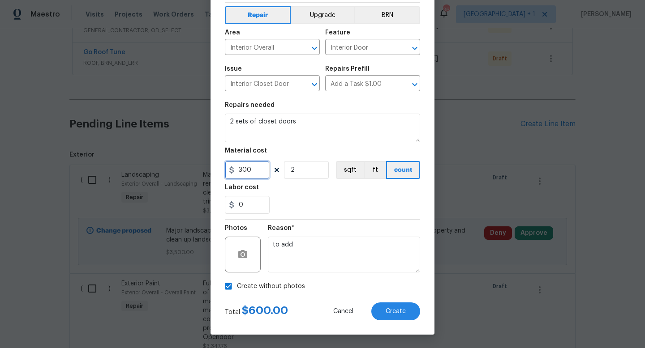
click at [262, 173] on input "300" at bounding box center [247, 170] width 45 height 18
type input "280"
click at [387, 307] on button "Create" at bounding box center [395, 312] width 49 height 18
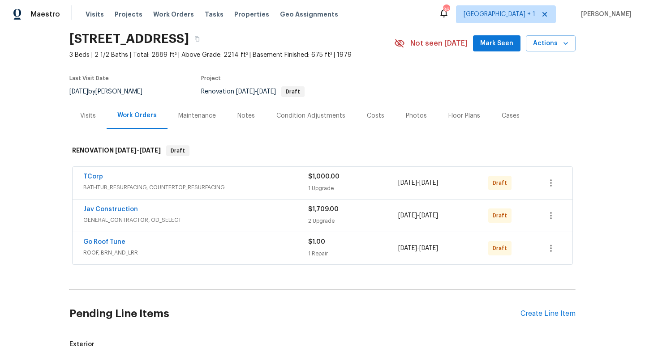
scroll to position [30, 0]
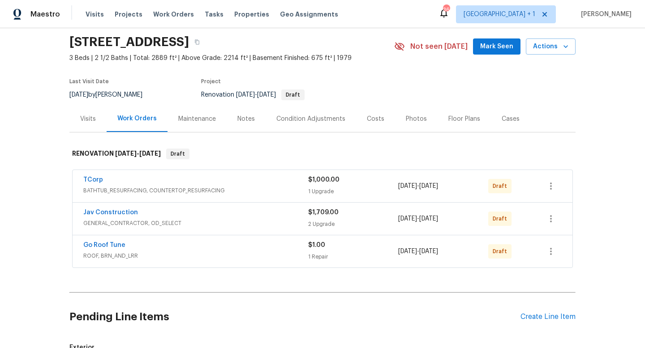
click at [309, 118] on div "Condition Adjustments" at bounding box center [310, 119] width 69 height 9
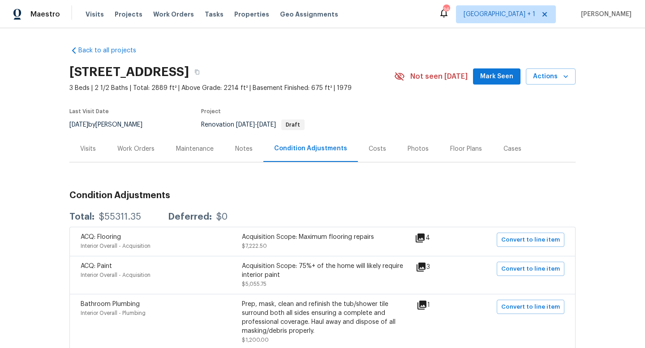
click at [147, 149] on div "Work Orders" at bounding box center [135, 149] width 37 height 9
